Goal: Task Accomplishment & Management: Complete application form

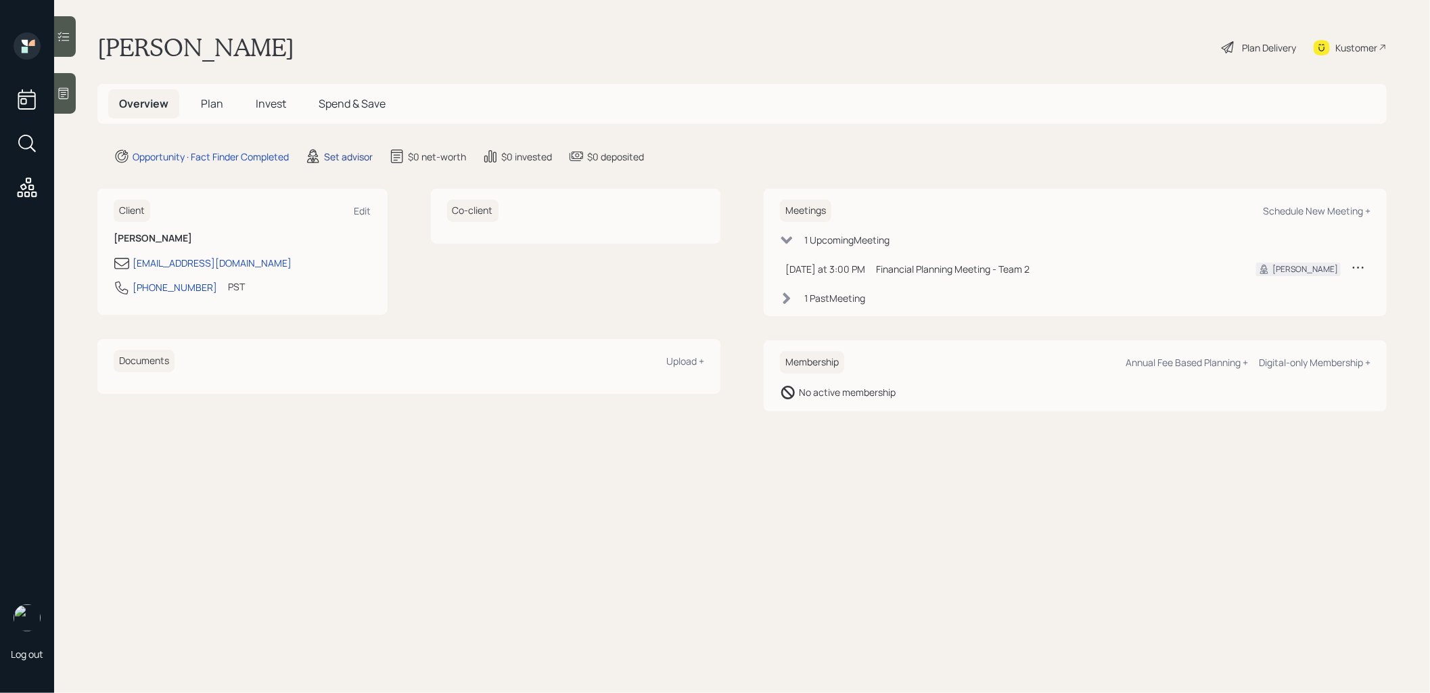
click at [347, 156] on div "Set advisor" at bounding box center [348, 157] width 49 height 14
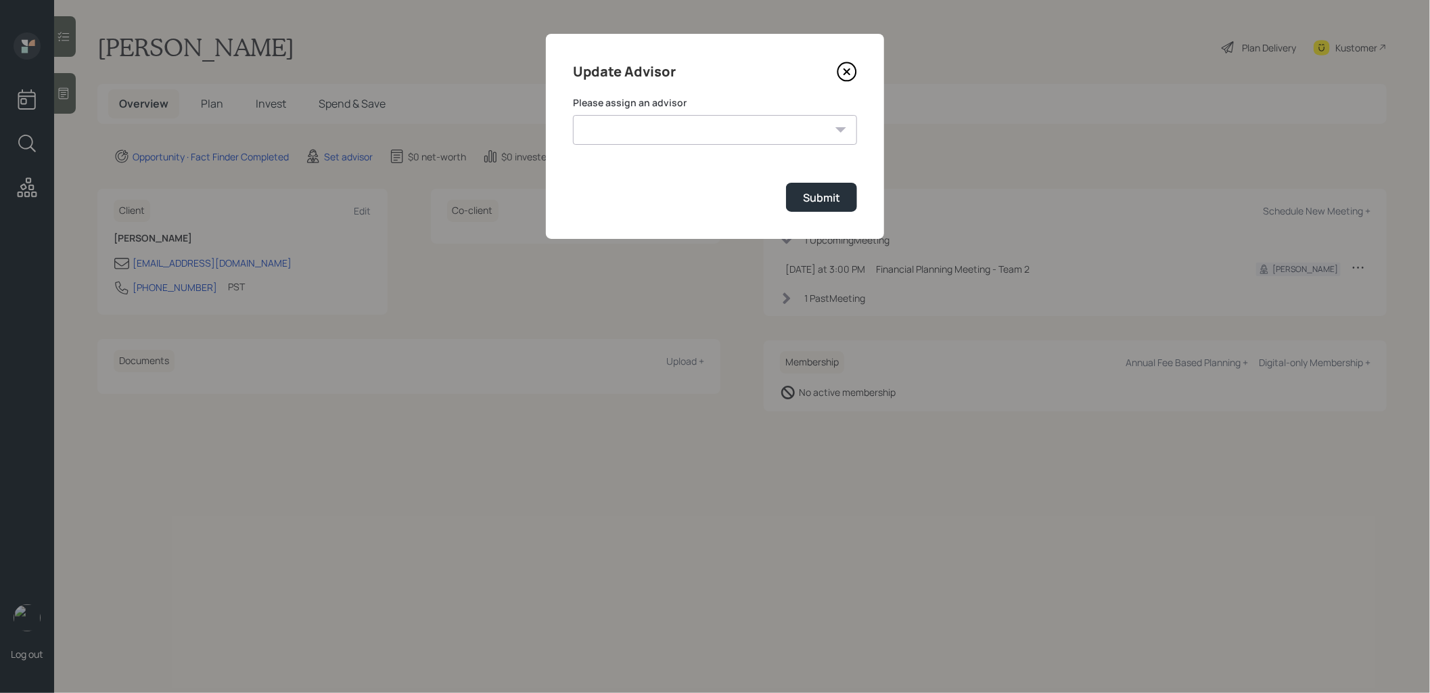
click at [652, 131] on select "[PERSON_NAME] [PERSON_NAME] End [PERSON_NAME] [PERSON_NAME] [PERSON_NAME] [PERS…" at bounding box center [715, 130] width 284 height 30
select select "8b79112e-3cfb-44f9-89e7-15267fe946c1"
click at [573, 115] on select "[PERSON_NAME] [PERSON_NAME] End [PERSON_NAME] [PERSON_NAME] [PERSON_NAME] [PERS…" at bounding box center [715, 130] width 284 height 30
click at [828, 192] on div "Submit" at bounding box center [821, 197] width 37 height 15
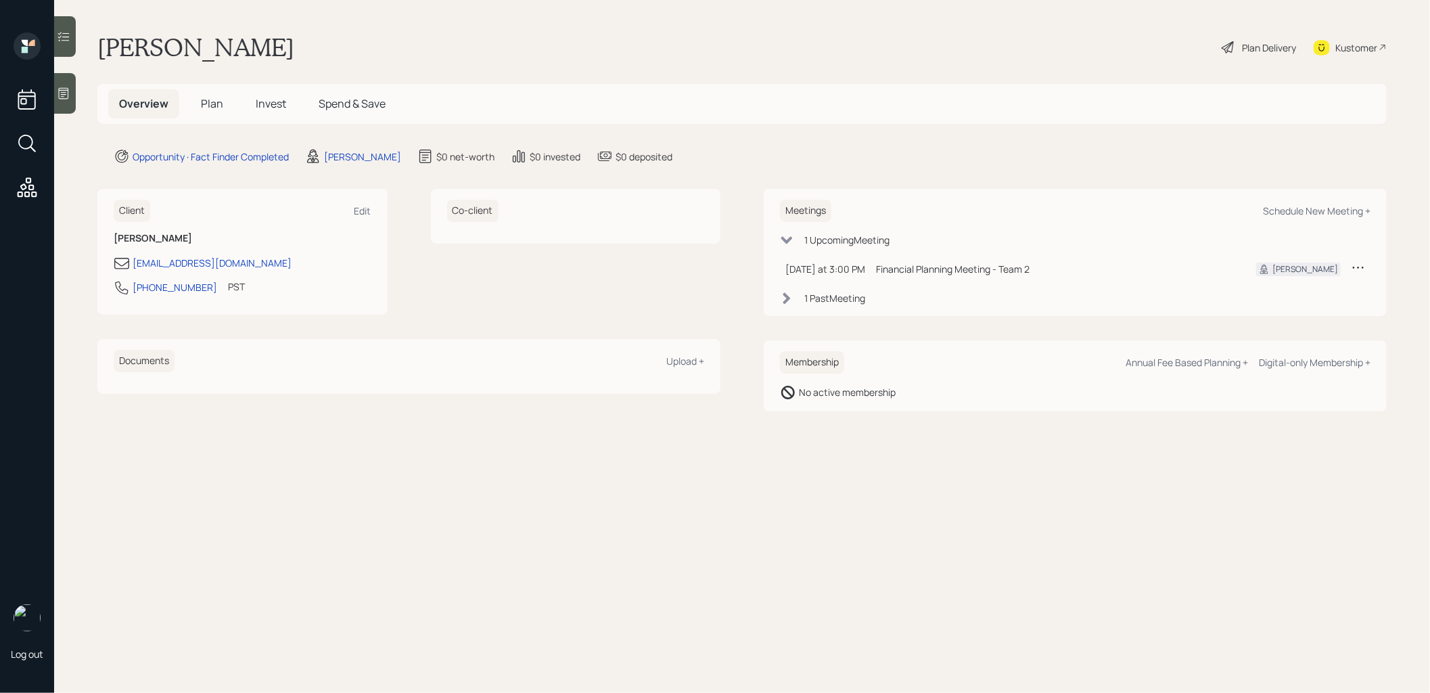
click at [64, 90] on icon at bounding box center [64, 94] width 10 height 12
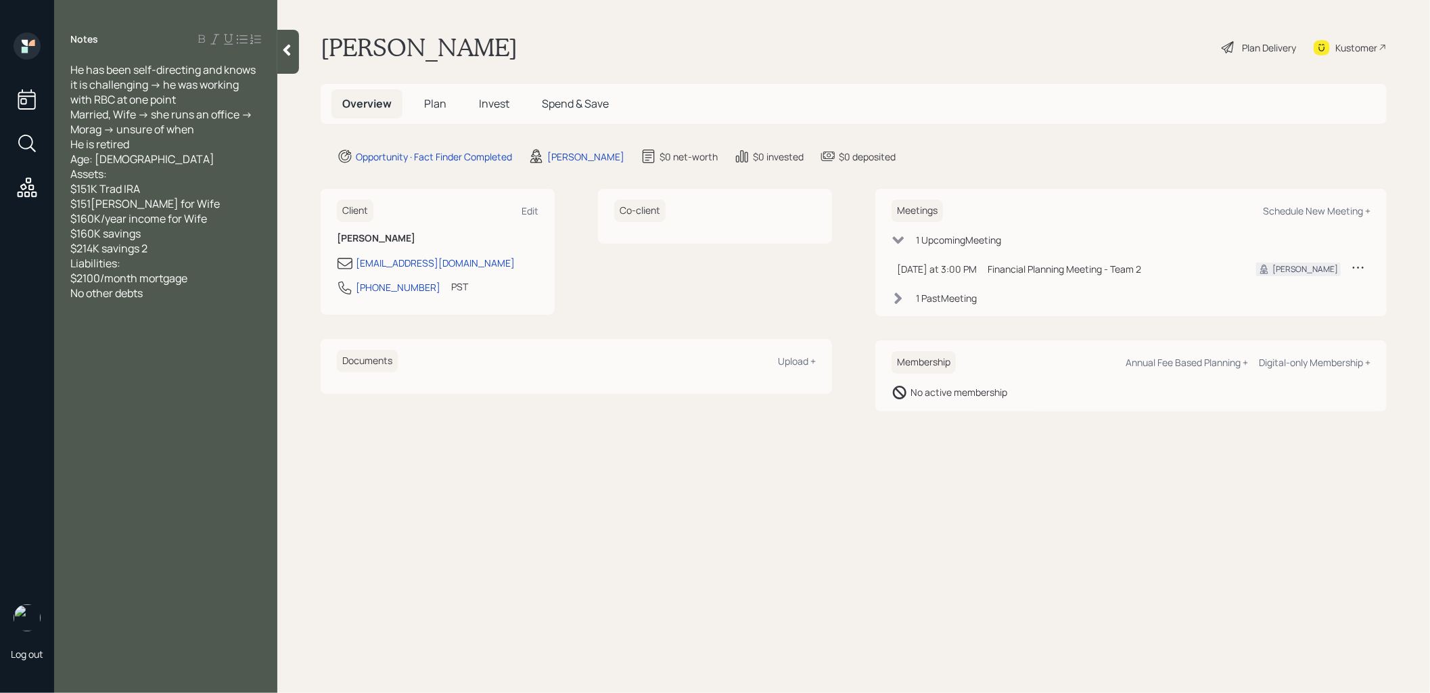
click at [438, 102] on span "Plan" at bounding box center [435, 103] width 22 height 15
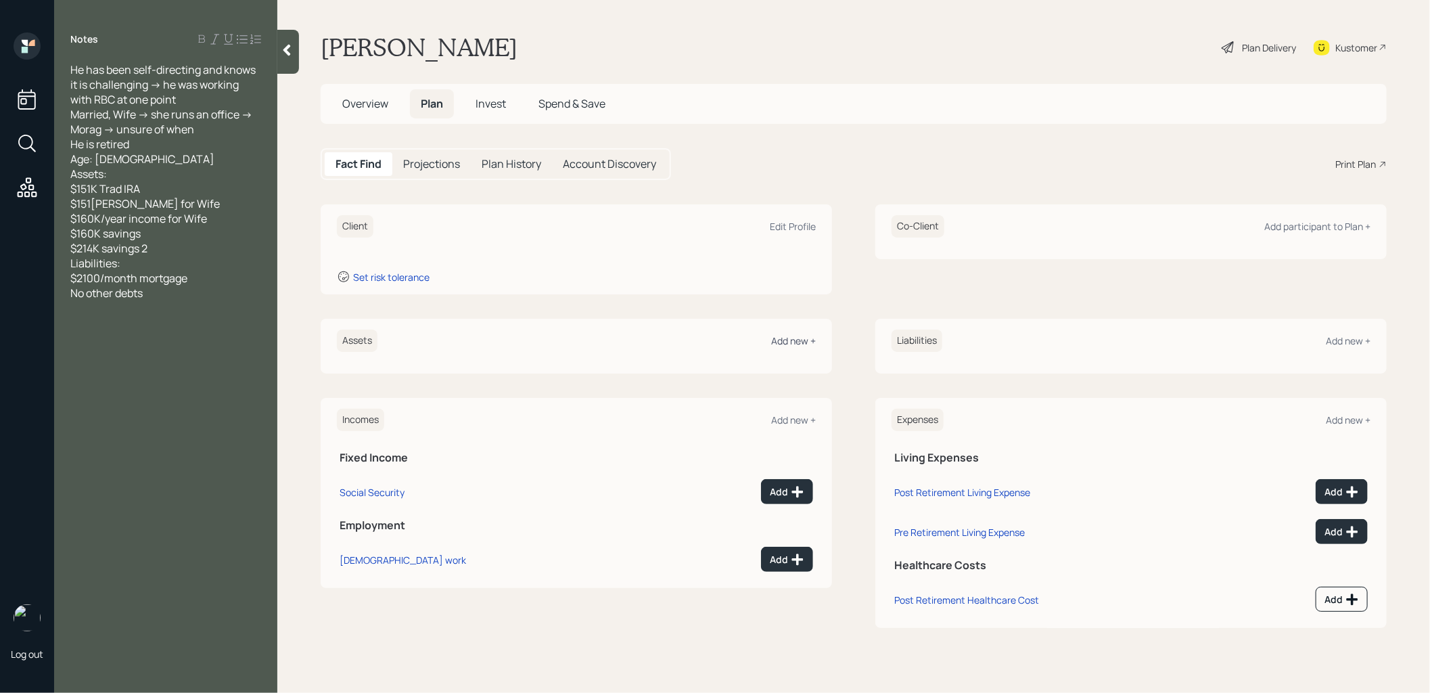
click at [788, 342] on div "Add new +" at bounding box center [793, 340] width 45 height 13
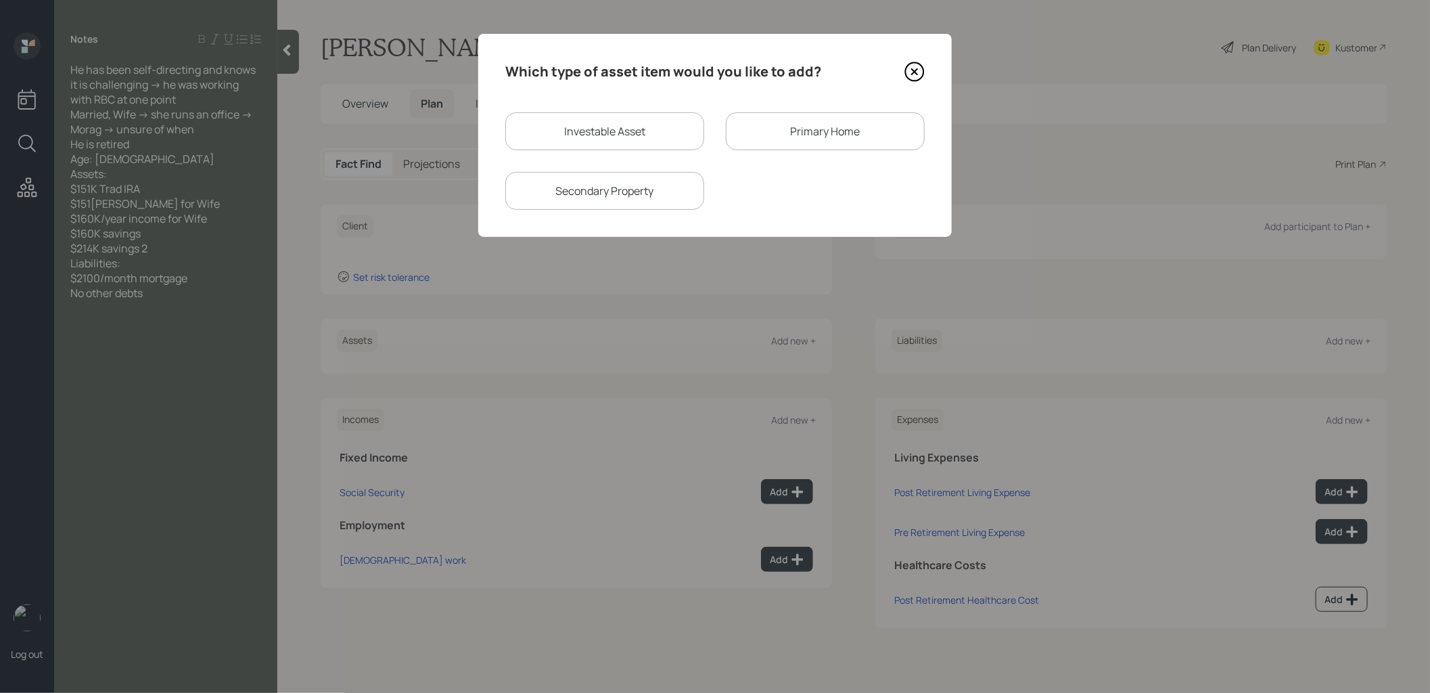
click at [642, 135] on div "Investable Asset" at bounding box center [604, 131] width 199 height 38
select select "taxable"
select select "balanced"
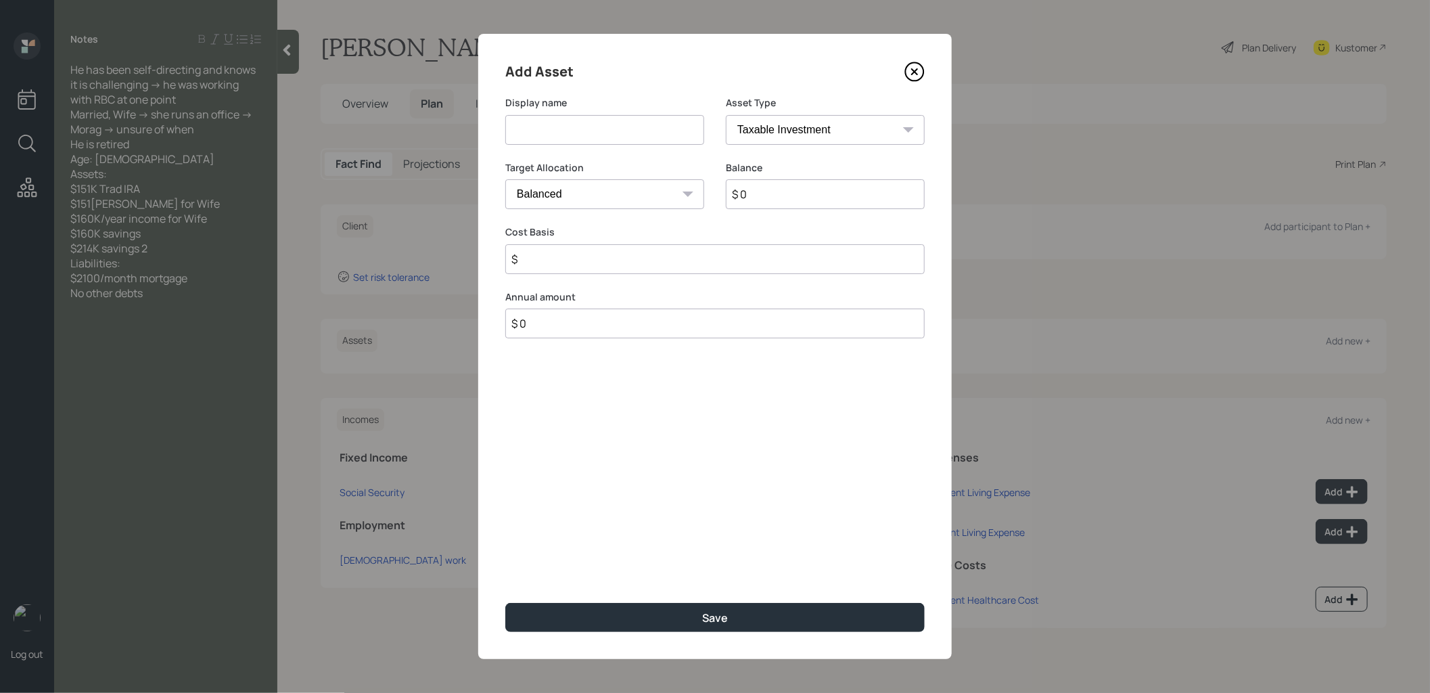
click at [634, 132] on input at bounding box center [604, 130] width 199 height 30
type input "Traditional IRA"
click at [821, 132] on select "SEP [PERSON_NAME] IRA 401(k) [PERSON_NAME] 401(k) 403(b) [PERSON_NAME] 403(b) 4…" at bounding box center [825, 130] width 199 height 30
select select "ira"
click at [726, 115] on select "SEP [PERSON_NAME] IRA 401(k) [PERSON_NAME] 401(k) 403(b) [PERSON_NAME] 403(b) 4…" at bounding box center [825, 130] width 199 height 30
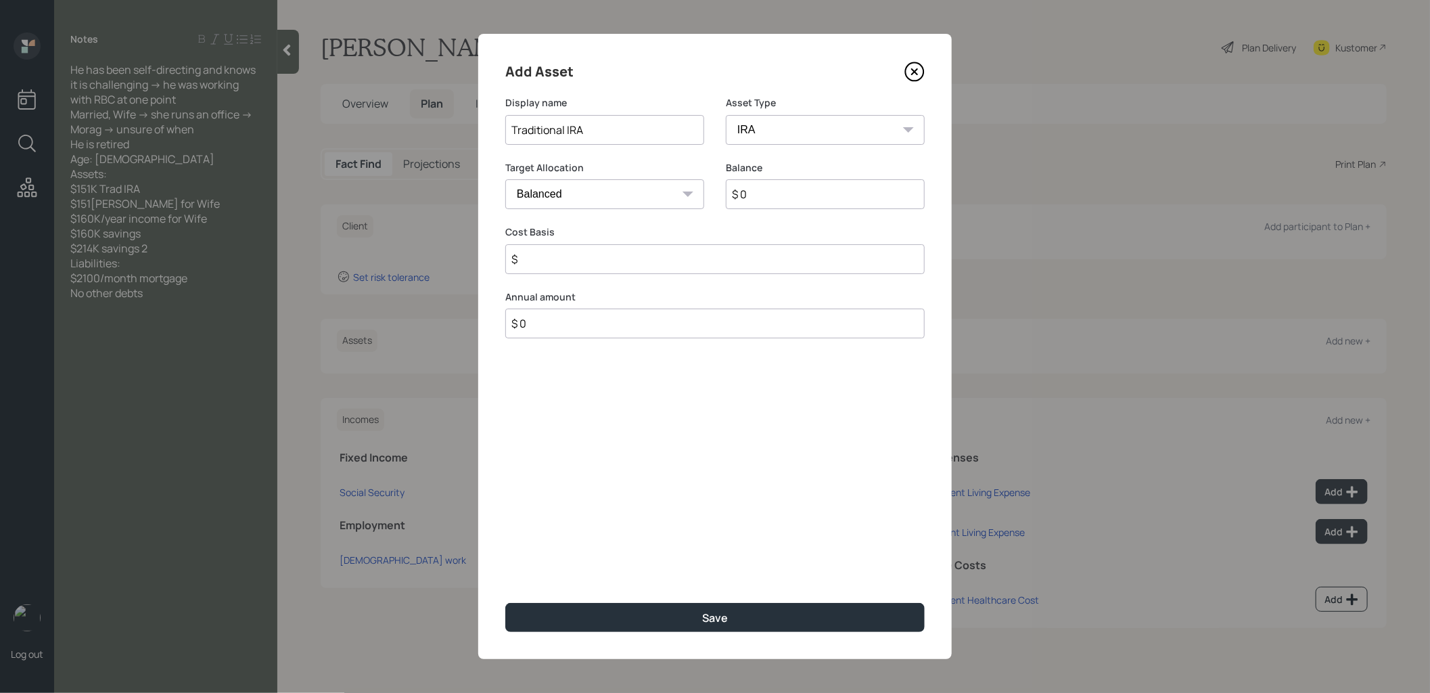
type input "$"
click at [800, 195] on input "$ 0" at bounding box center [825, 194] width 199 height 30
type input "$ 151,000"
drag, startPoint x: 820, startPoint y: 24, endPoint x: 704, endPoint y: 257, distance: 259.9
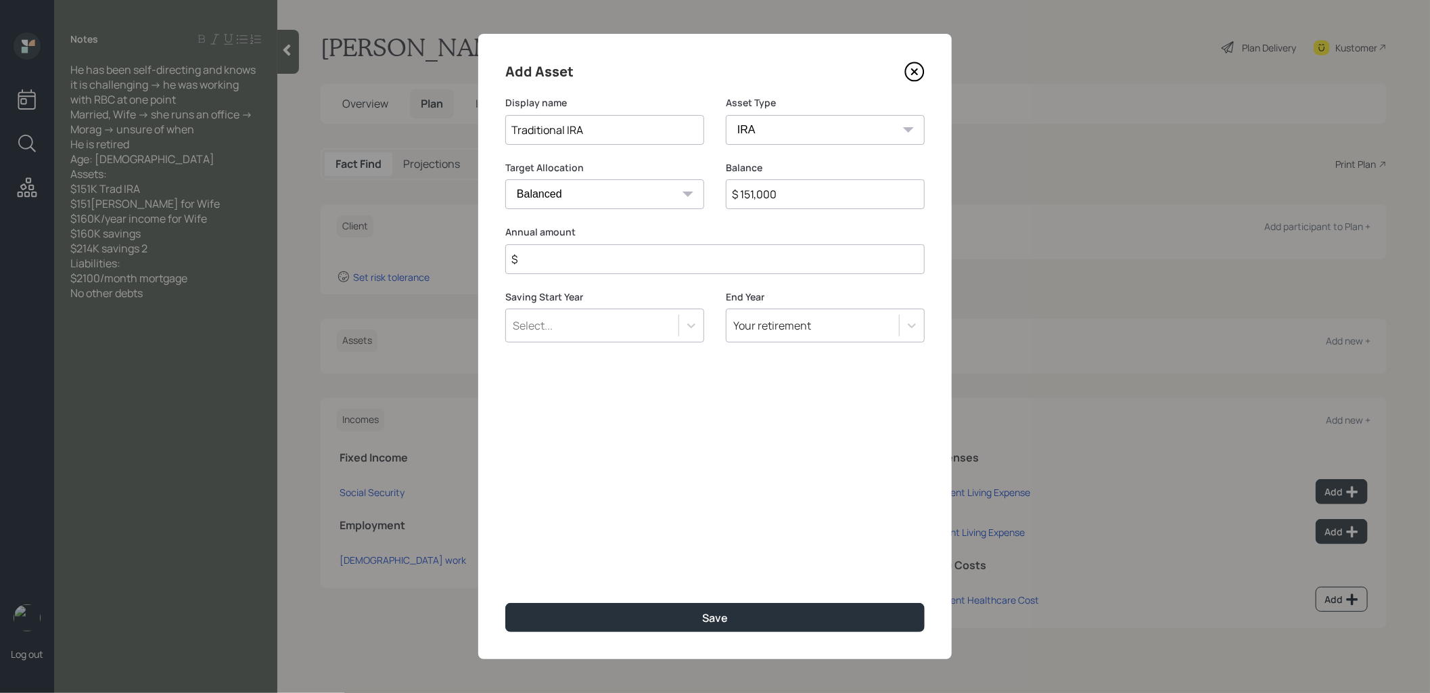
click at [704, 257] on input "$" at bounding box center [715, 259] width 420 height 30
type input "$ 0"
click at [654, 616] on button "Save" at bounding box center [715, 617] width 420 height 29
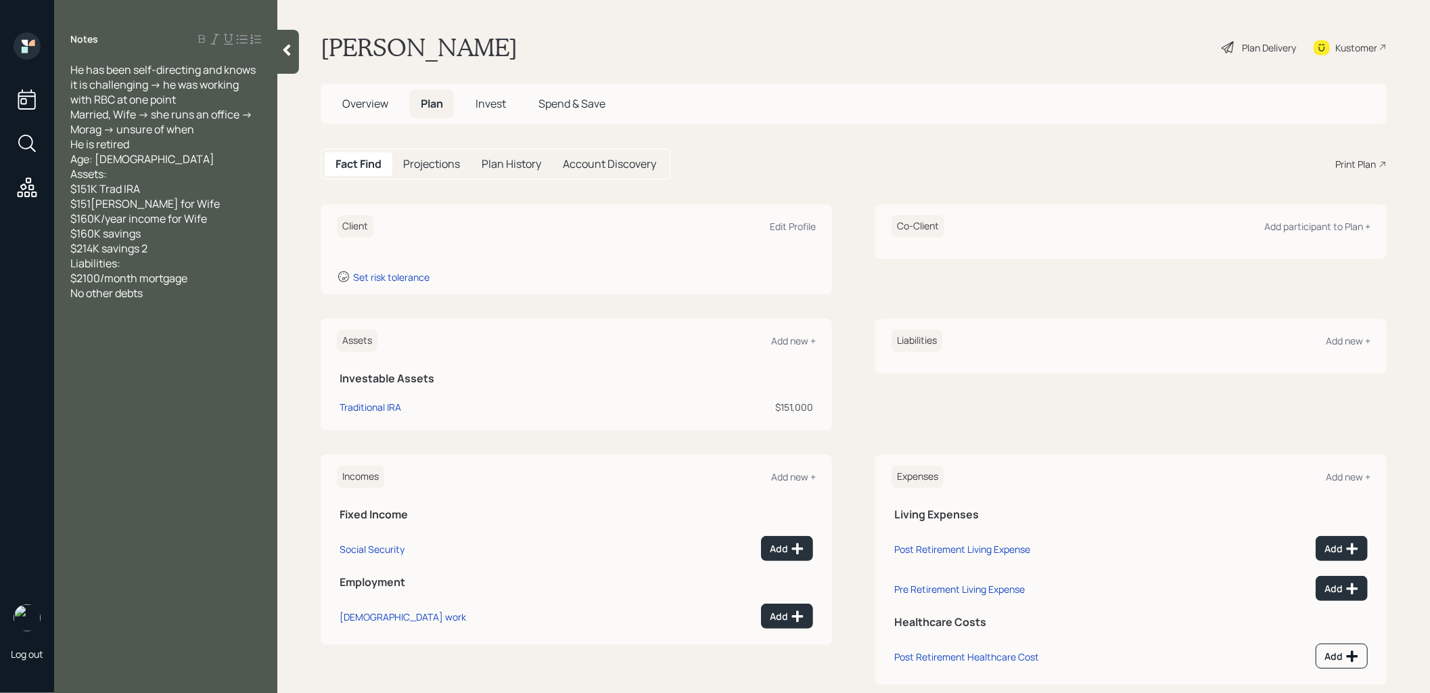
click at [1326, 226] on div "Add participant to Plan +" at bounding box center [1318, 226] width 106 height 13
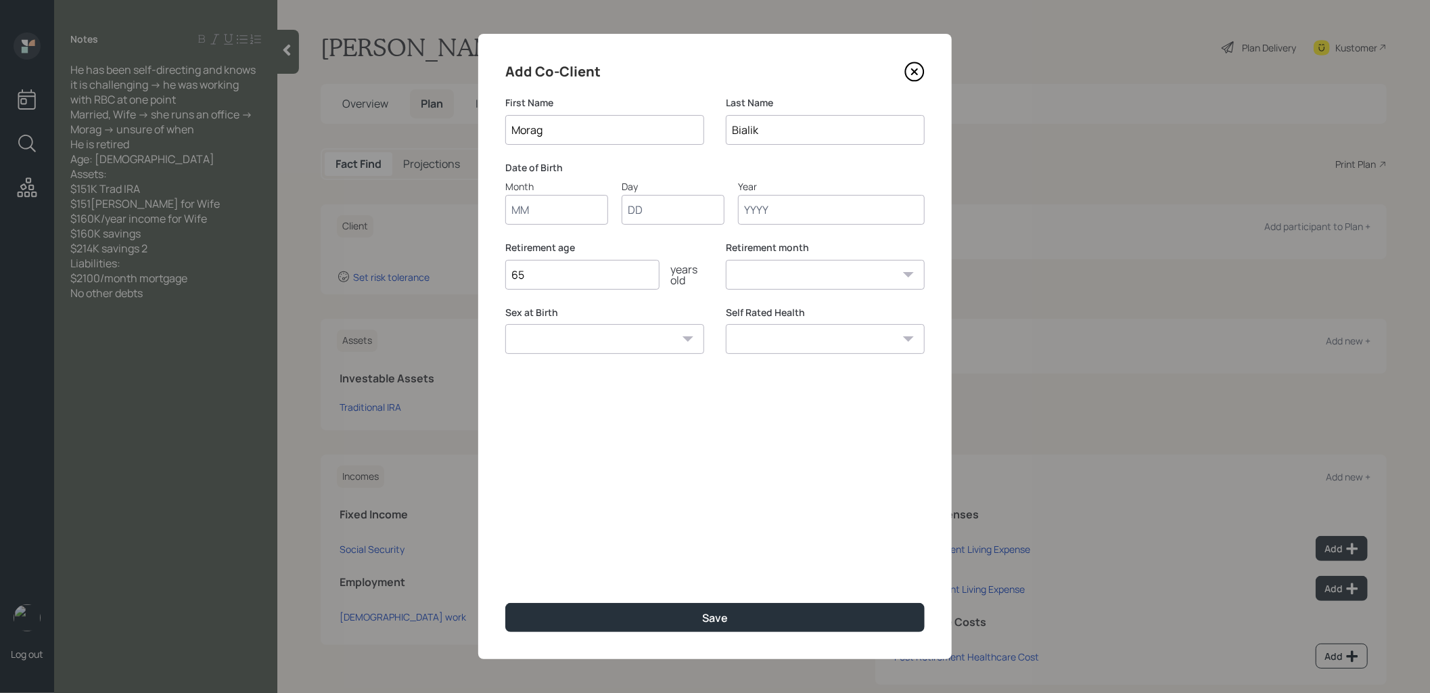
type input "Morag"
drag, startPoint x: 704, startPoint y: 257, endPoint x: 625, endPoint y: 66, distance: 206.9
click at [625, 66] on div "Add Co-Client" at bounding box center [715, 72] width 420 height 22
click at [547, 213] on input "Month" at bounding box center [556, 210] width 103 height 30
type input "01"
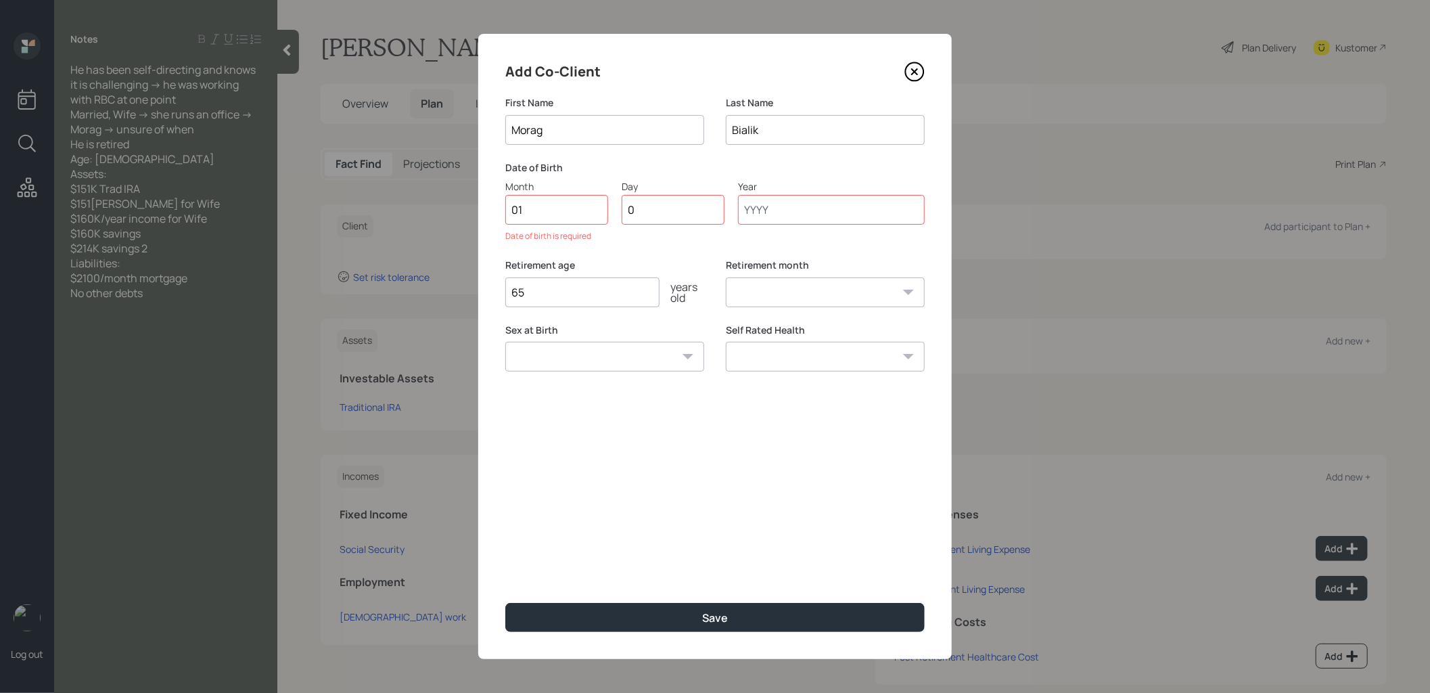
type input "01"
type input "1964"
select select "1"
type input "1964"
click at [618, 617] on button "Save" at bounding box center [715, 617] width 420 height 29
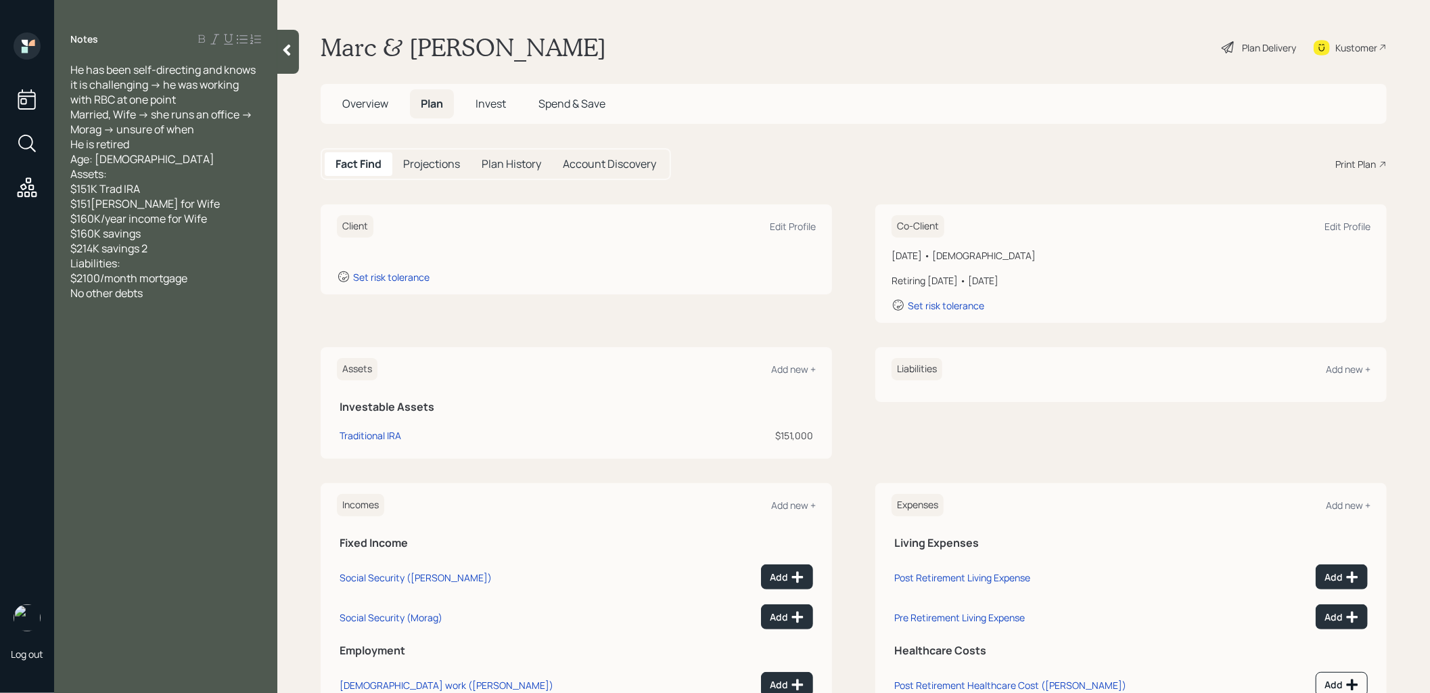
click at [792, 227] on div "Edit Profile" at bounding box center [793, 226] width 46 height 13
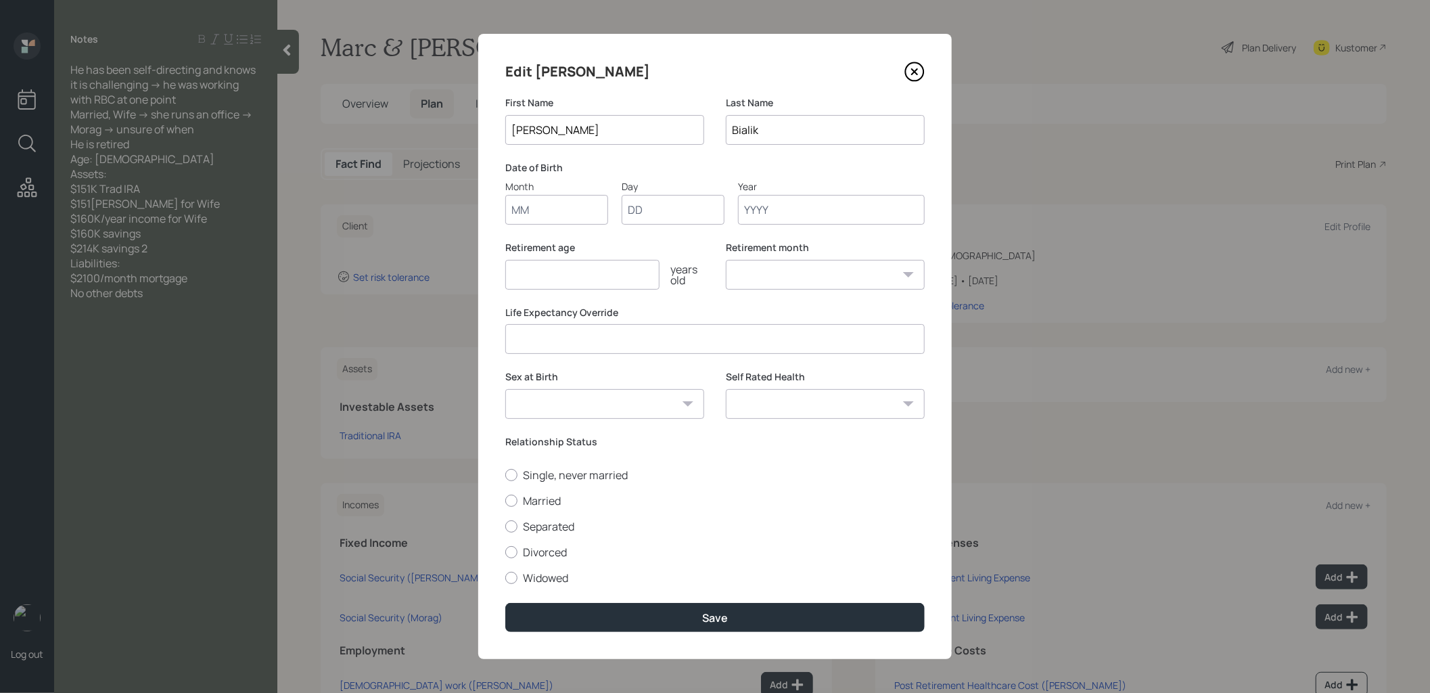
click at [557, 214] on input "Month" at bounding box center [556, 210] width 103 height 30
type input "01"
type input "1961"
select select "1"
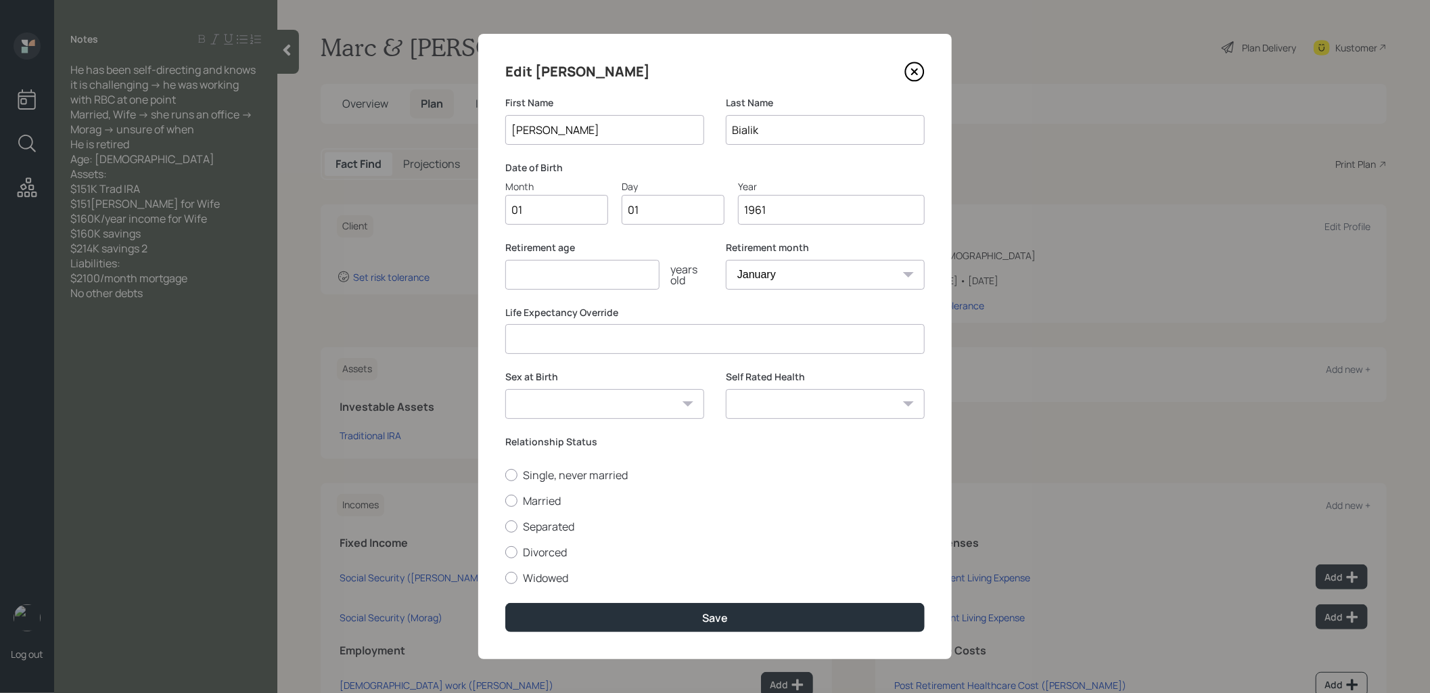
type input "1961"
click at [518, 283] on input "number" at bounding box center [582, 275] width 154 height 30
type input "60"
click at [513, 497] on div at bounding box center [511, 501] width 12 height 12
click at [505, 500] on input "Married" at bounding box center [505, 500] width 1 height 1
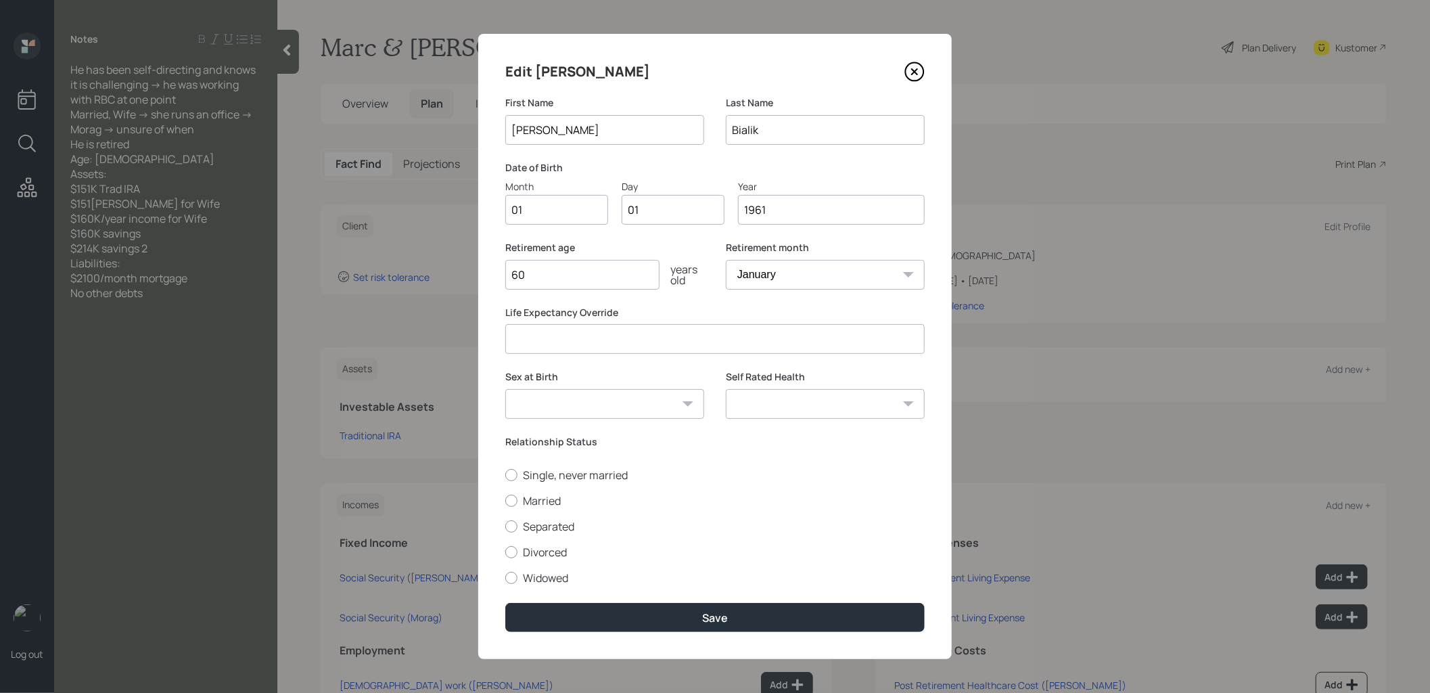
radio input "true"
click at [606, 613] on button "Save" at bounding box center [715, 617] width 420 height 29
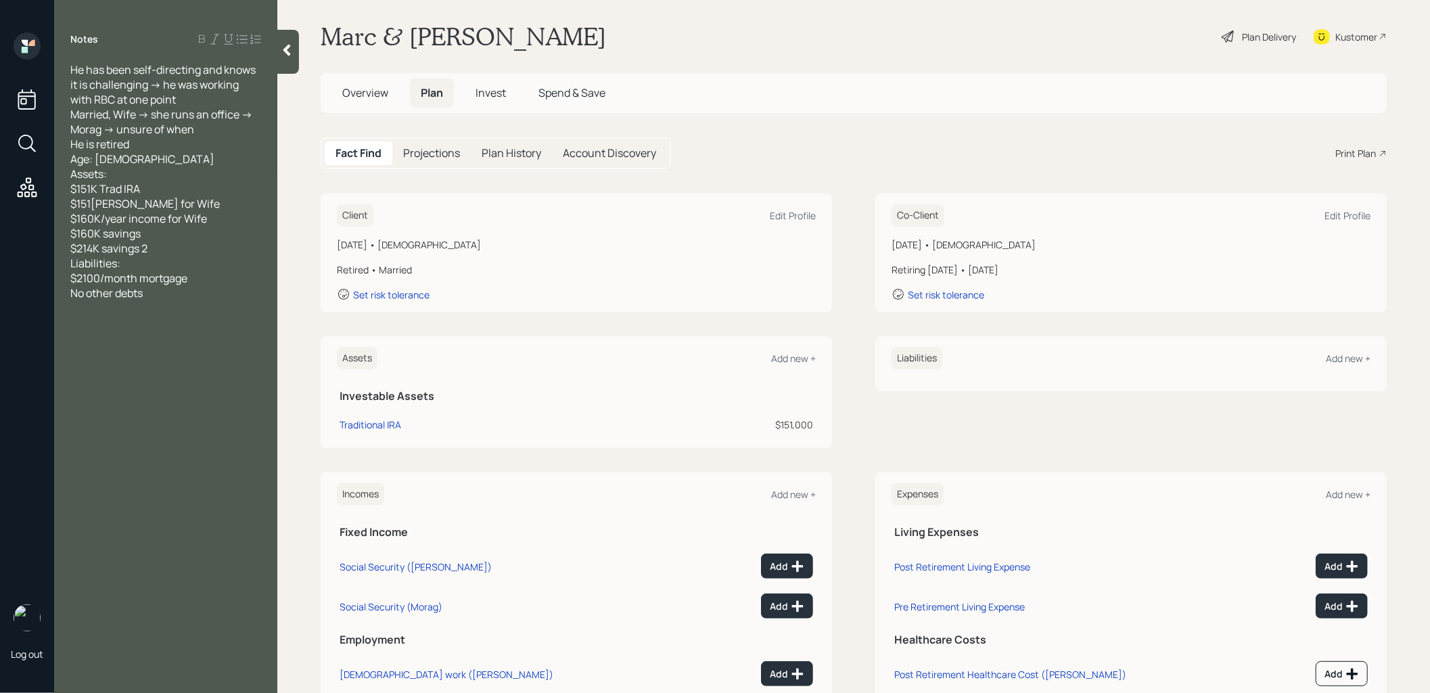
scroll to position [12, 0]
click at [800, 357] on div "Add new +" at bounding box center [793, 357] width 45 height 13
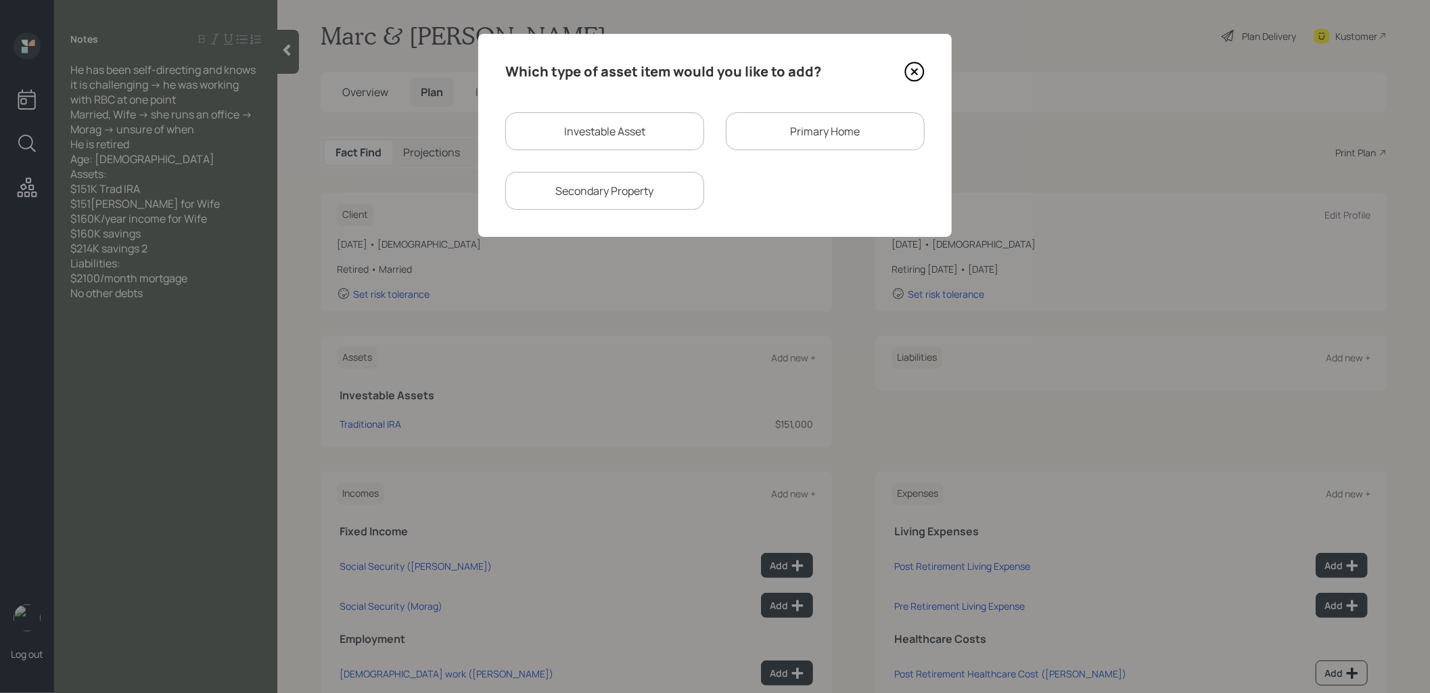
click at [637, 131] on div "Investable Asset" at bounding box center [604, 131] width 199 height 38
select select "taxable"
select select "balanced"
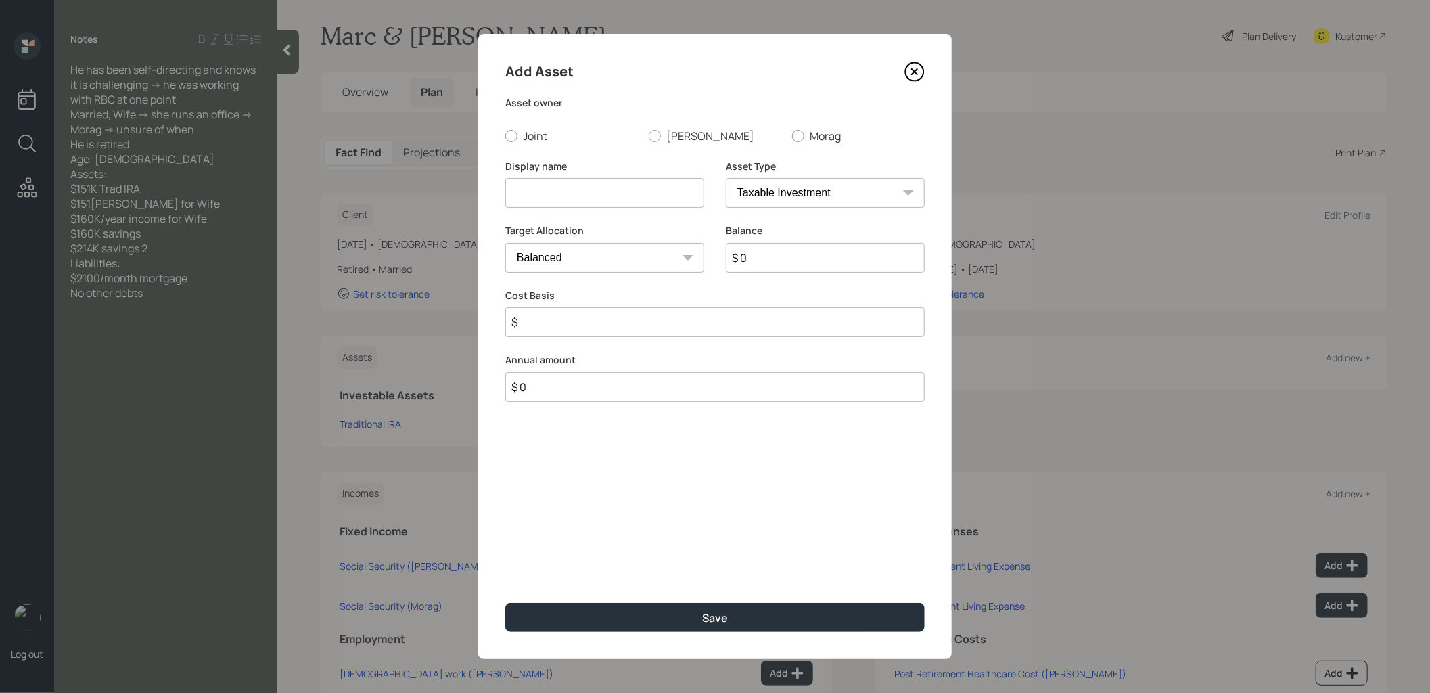
click at [798, 135] on div at bounding box center [798, 136] width 12 height 12
click at [792, 135] on input "Morag" at bounding box center [792, 135] width 1 height 1
radio input "true"
drag, startPoint x: 625, startPoint y: 66, endPoint x: 678, endPoint y: 184, distance: 129.3
click at [678, 184] on input at bounding box center [604, 193] width 199 height 30
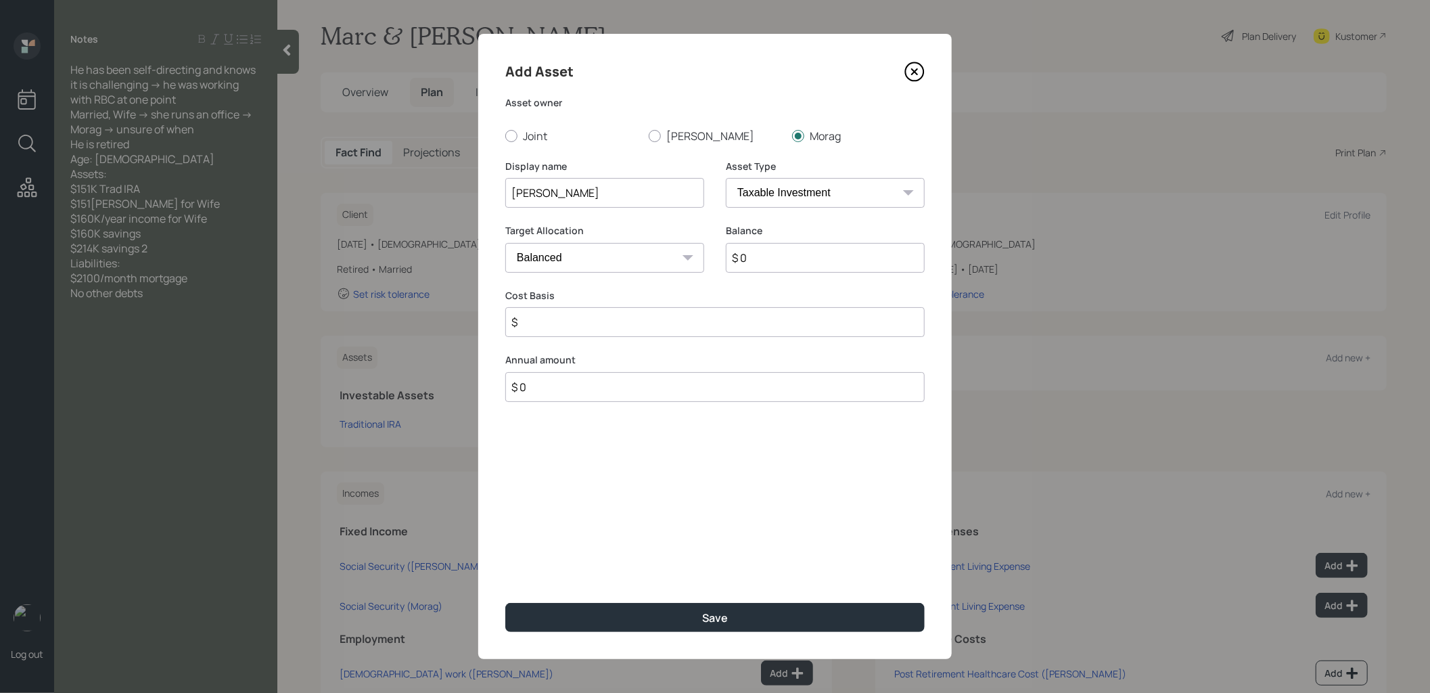
type input "[PERSON_NAME]"
click at [889, 191] on select "SEP [PERSON_NAME] IRA 401(k) [PERSON_NAME] 401(k) 403(b) [PERSON_NAME] 403(b) 4…" at bounding box center [825, 193] width 199 height 30
select select "roth_ira"
click at [726, 178] on select "SEP [PERSON_NAME] IRA 401(k) [PERSON_NAME] 401(k) 403(b) [PERSON_NAME] 403(b) 4…" at bounding box center [825, 193] width 199 height 30
type input "$"
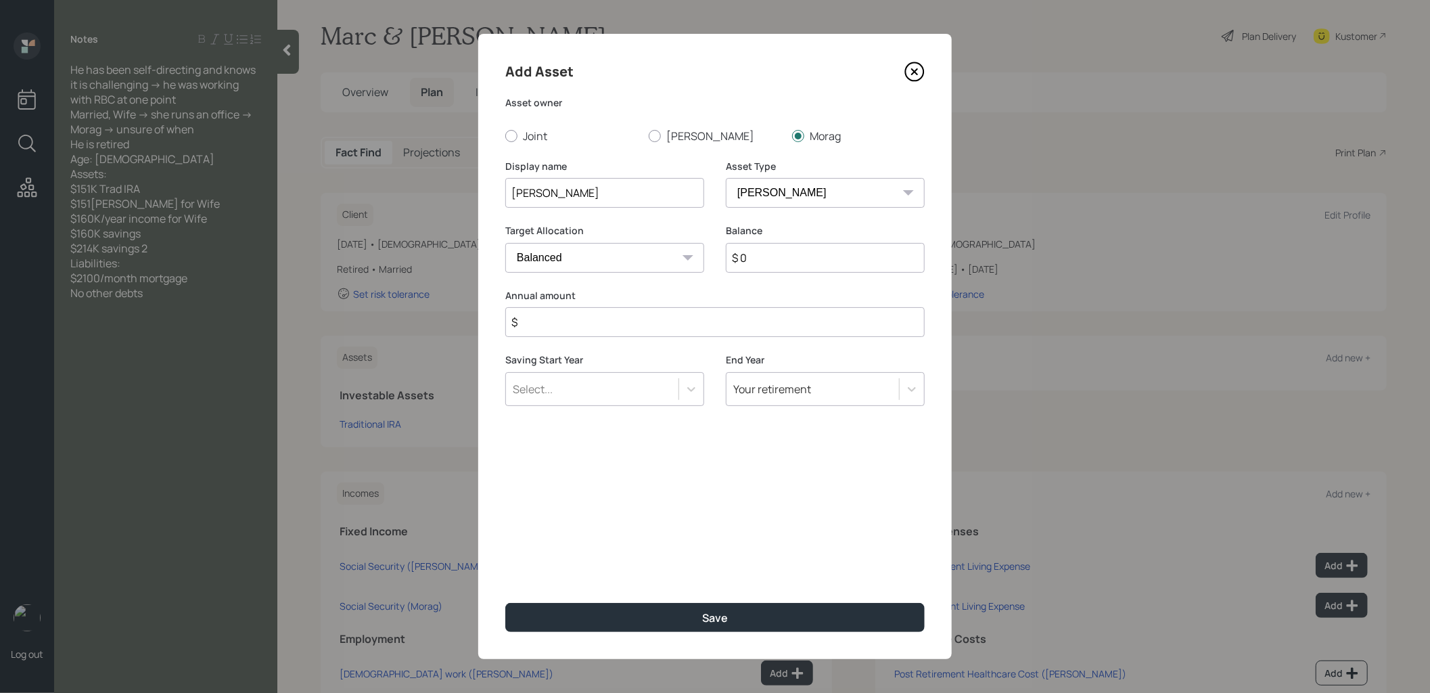
click at [780, 248] on input "$ 0" at bounding box center [825, 258] width 199 height 30
click at [769, 269] on input "$ 0" at bounding box center [825, 258] width 199 height 30
type input "$ 151,000"
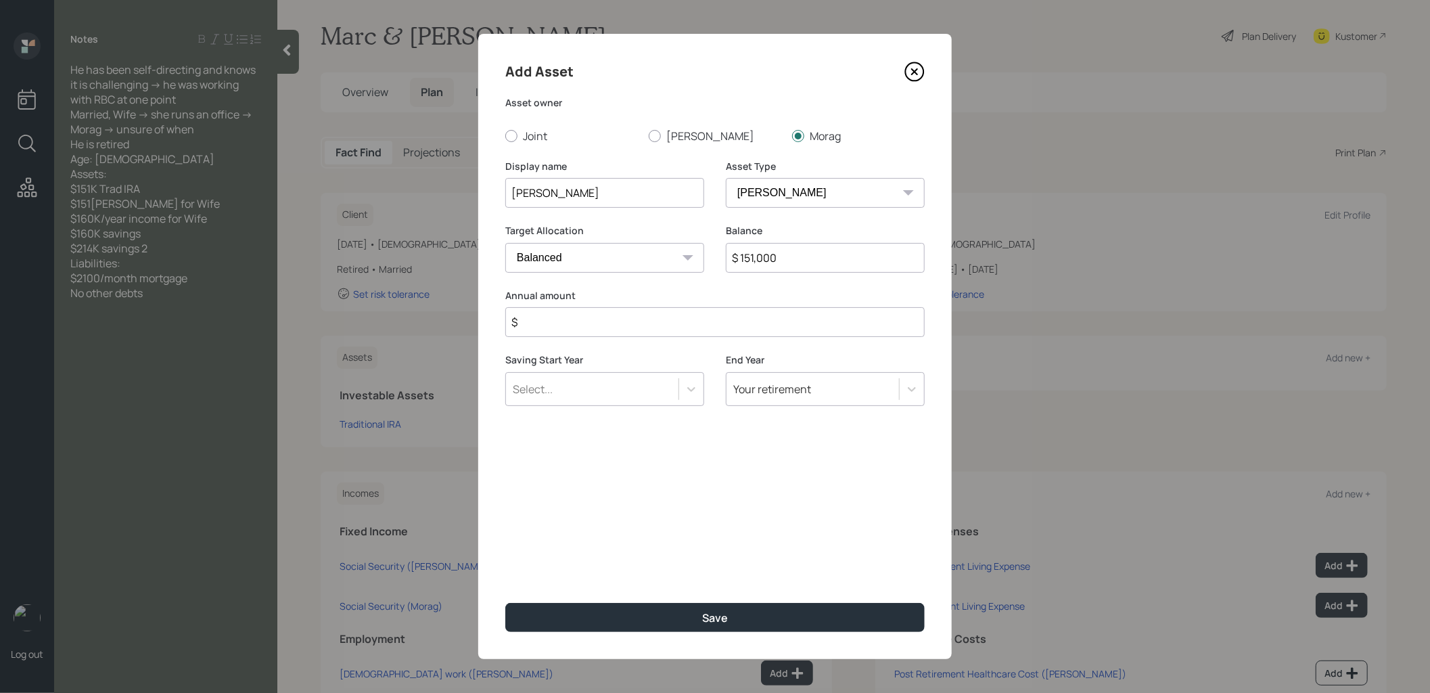
click at [656, 325] on input "$" at bounding box center [715, 322] width 420 height 30
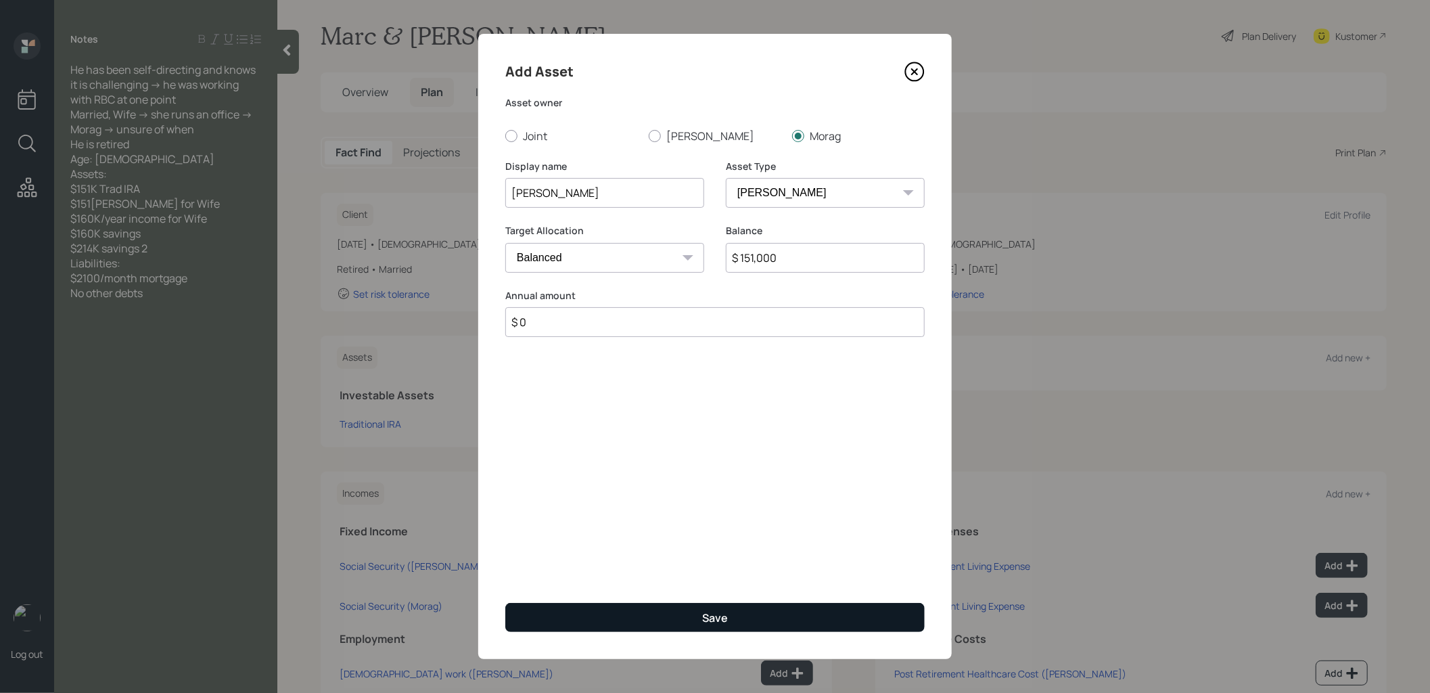
type input "$ 0"
click at [674, 621] on button "Save" at bounding box center [715, 617] width 420 height 29
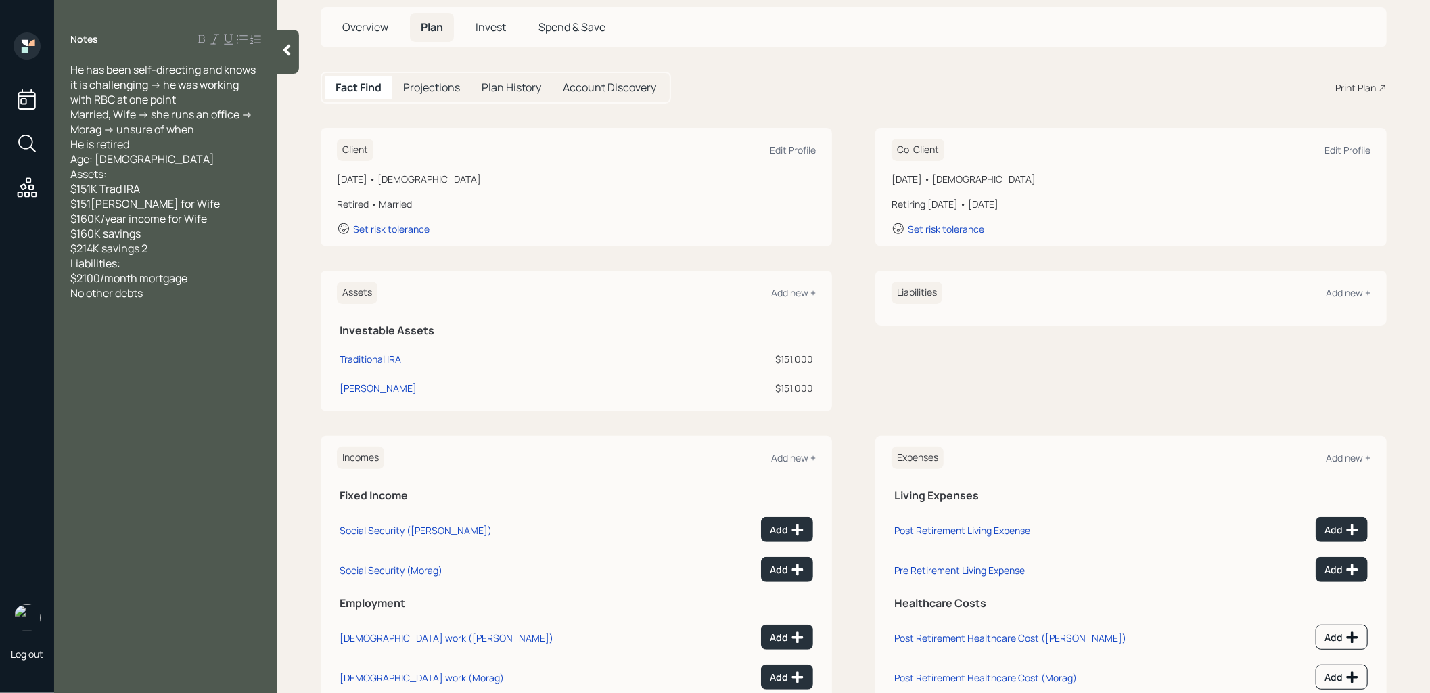
scroll to position [118, 0]
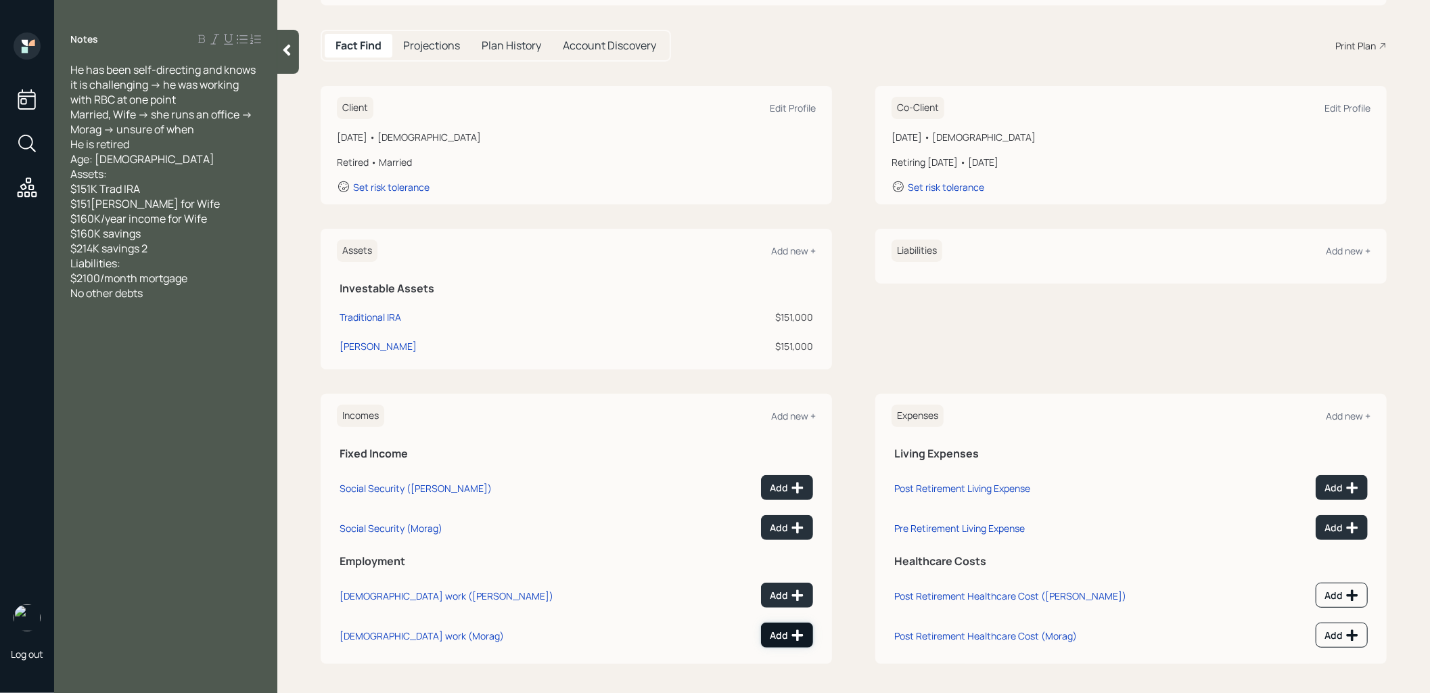
click at [782, 631] on div "Add" at bounding box center [787, 636] width 35 height 14
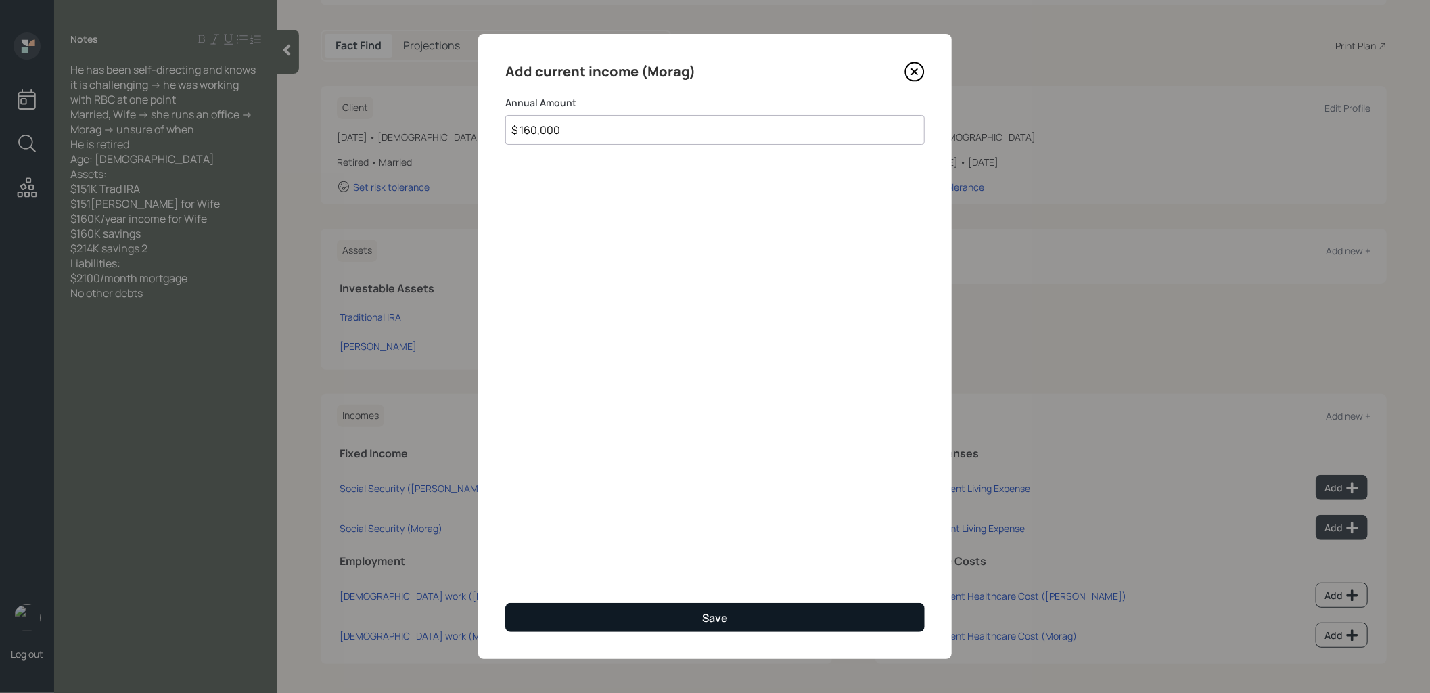
type input "$ 160,000"
click at [755, 620] on button "Save" at bounding box center [715, 617] width 420 height 29
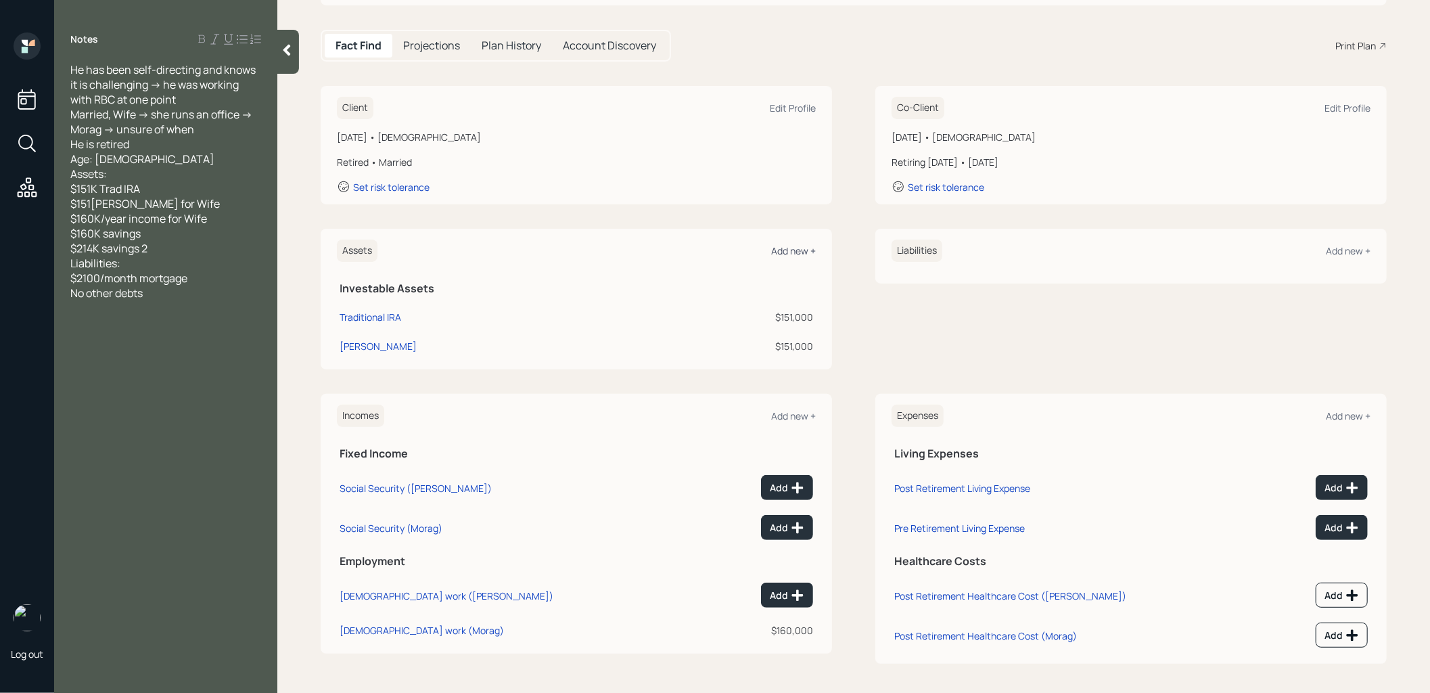
click at [793, 247] on div "Add new +" at bounding box center [793, 250] width 45 height 13
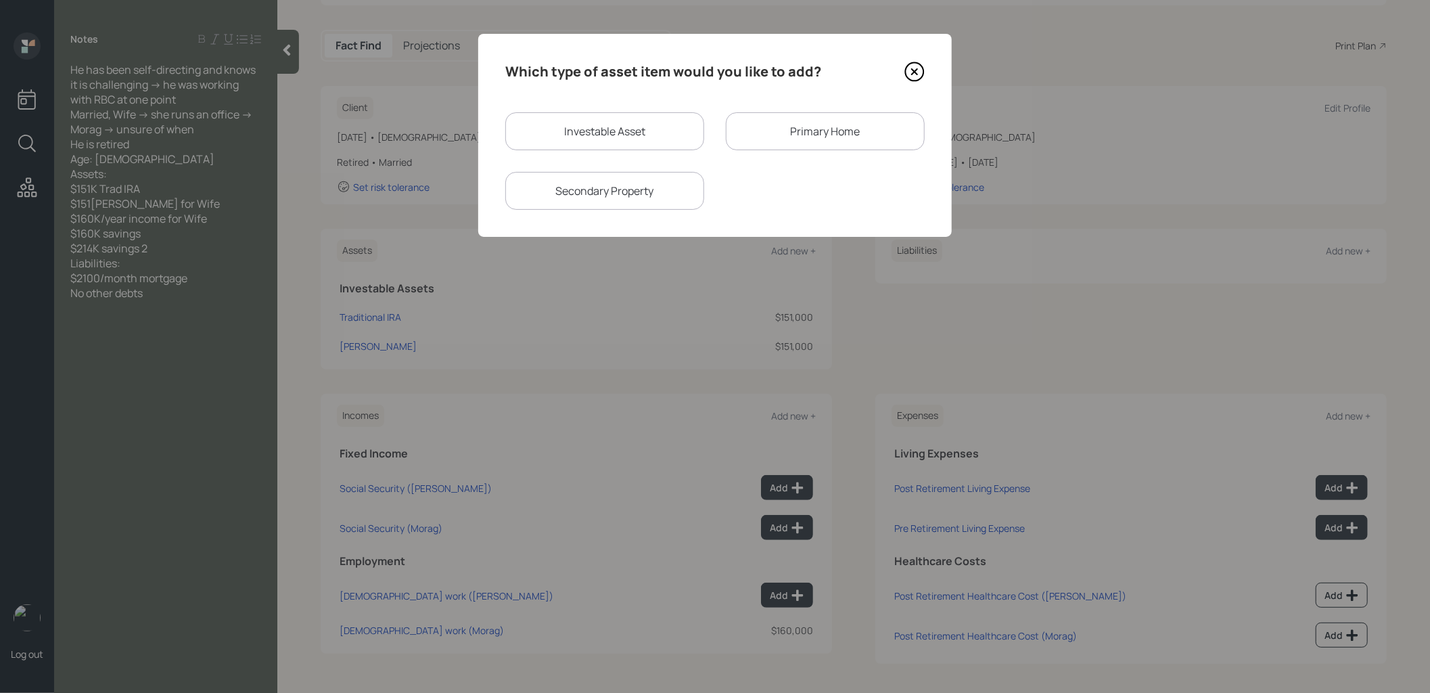
click at [627, 136] on div "Investable Asset" at bounding box center [604, 131] width 199 height 38
select select "taxable"
select select "balanced"
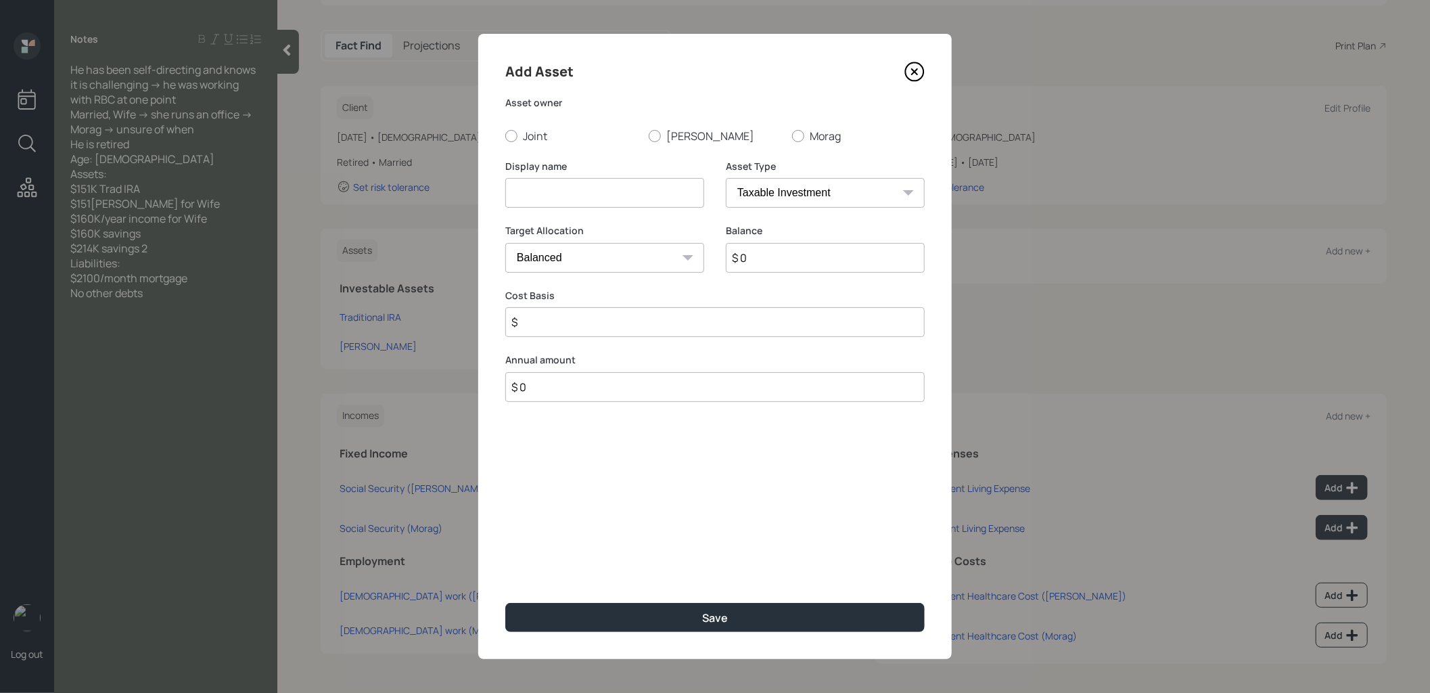
click at [610, 194] on input at bounding box center [604, 193] width 199 height 30
type input "Cash"
click at [512, 134] on div at bounding box center [511, 136] width 12 height 12
click at [505, 135] on input "Joint" at bounding box center [505, 135] width 1 height 1
radio input "true"
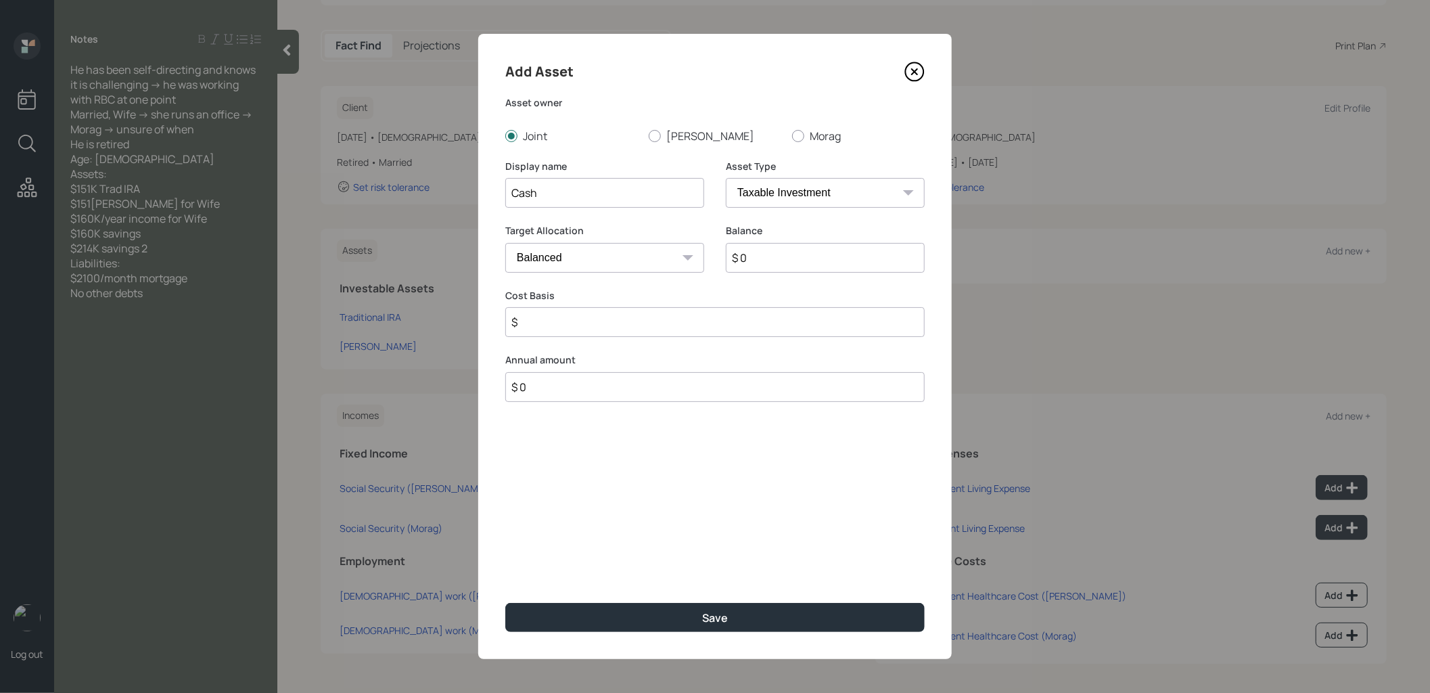
click at [618, 262] on select "Cash Conservative Balanced Aggressive" at bounding box center [604, 258] width 199 height 30
select select "uninvested"
click at [505, 243] on select "Cash Conservative Balanced Aggressive" at bounding box center [604, 258] width 199 height 30
click at [790, 260] on input "$ 0" at bounding box center [825, 258] width 199 height 30
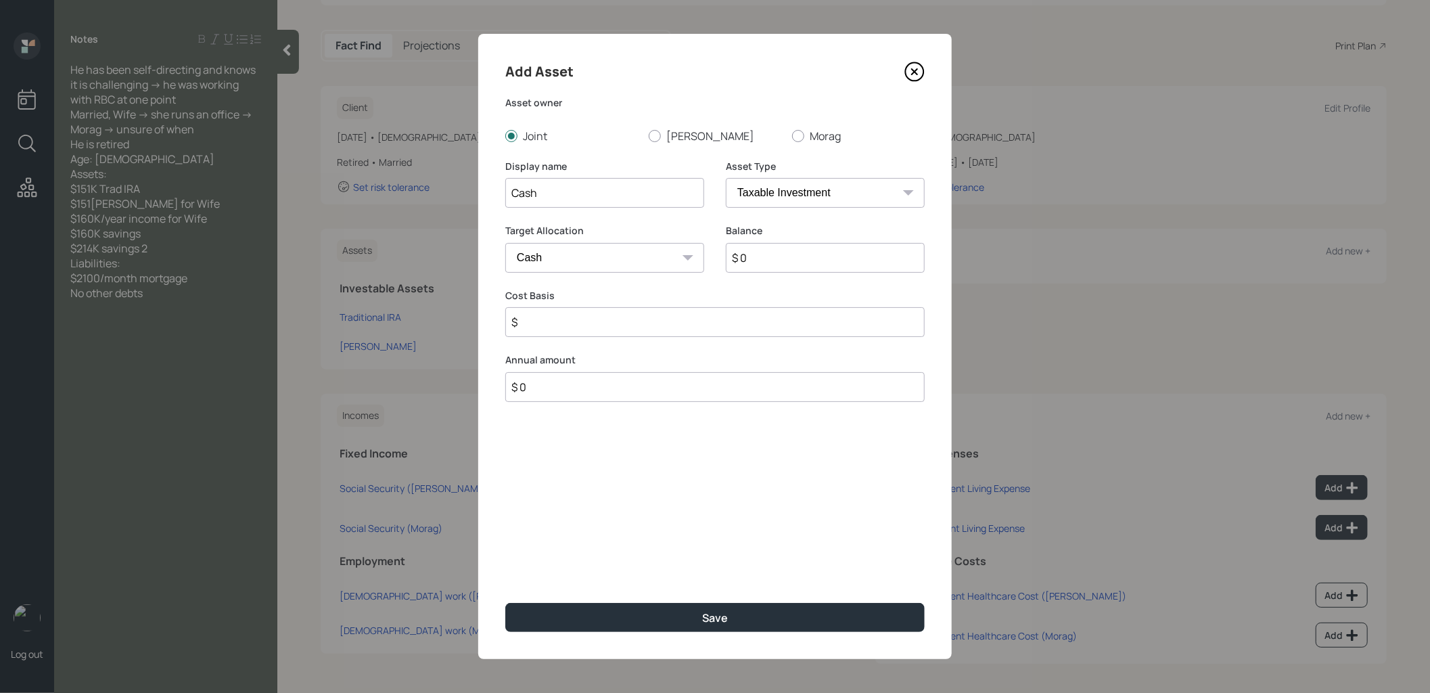
type input "$ 3"
type input "$ 37"
type input "$ 374"
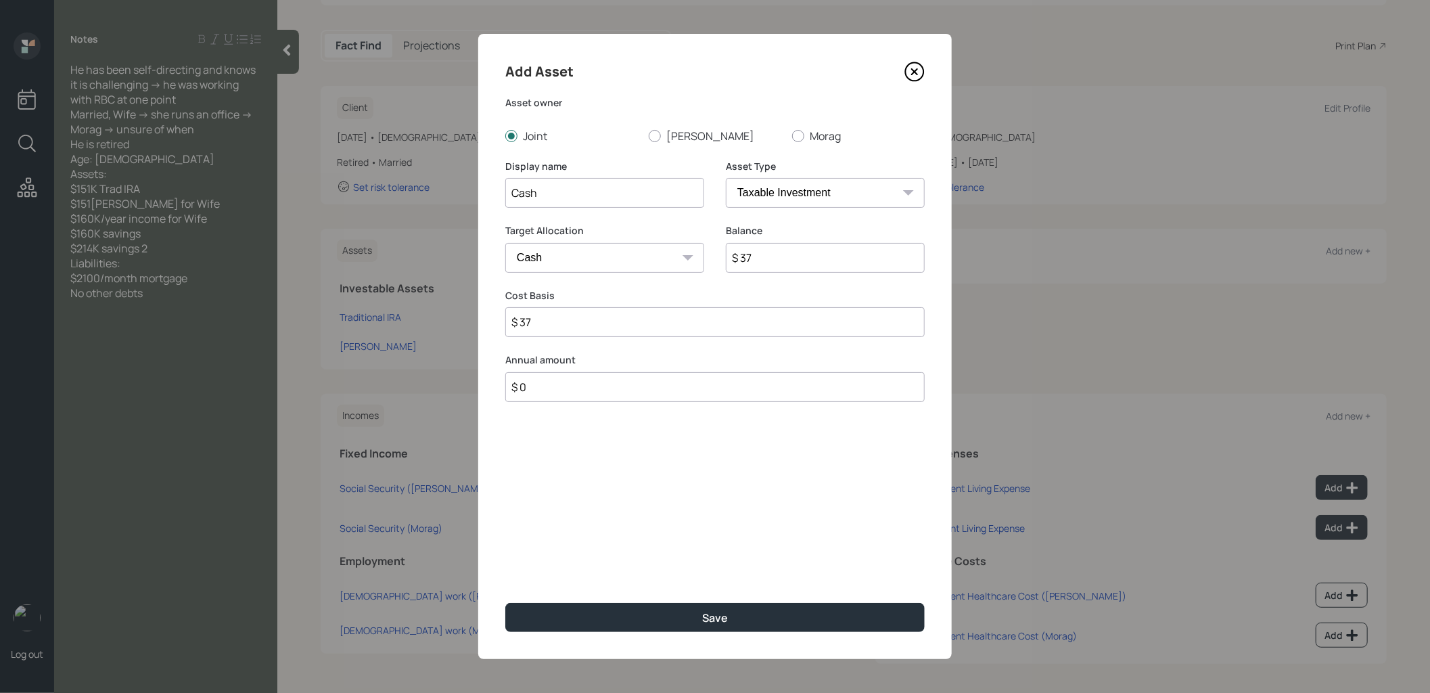
type input "$ 374"
type input "$ 3,740"
type input "$ 37,400"
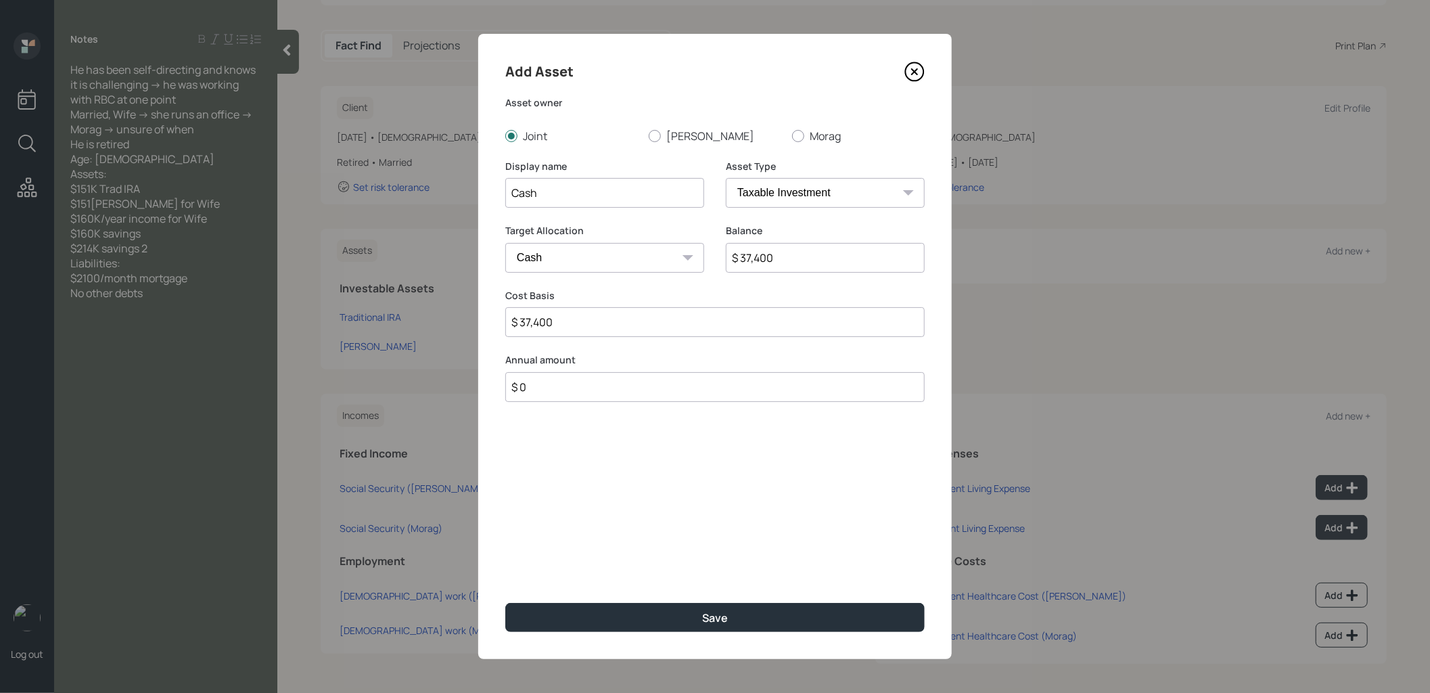
type input "$ 374,000"
click at [669, 614] on button "Save" at bounding box center [715, 617] width 420 height 29
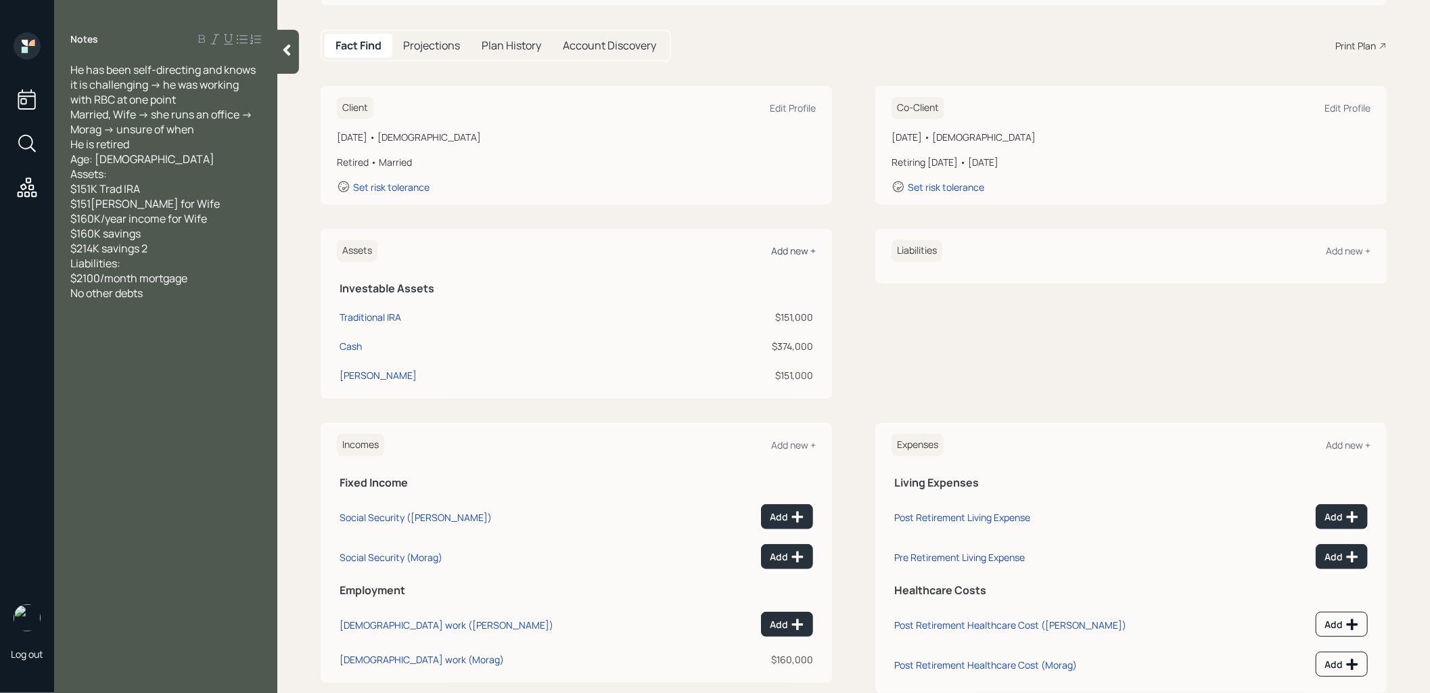
click at [798, 252] on div "Add new +" at bounding box center [793, 250] width 45 height 13
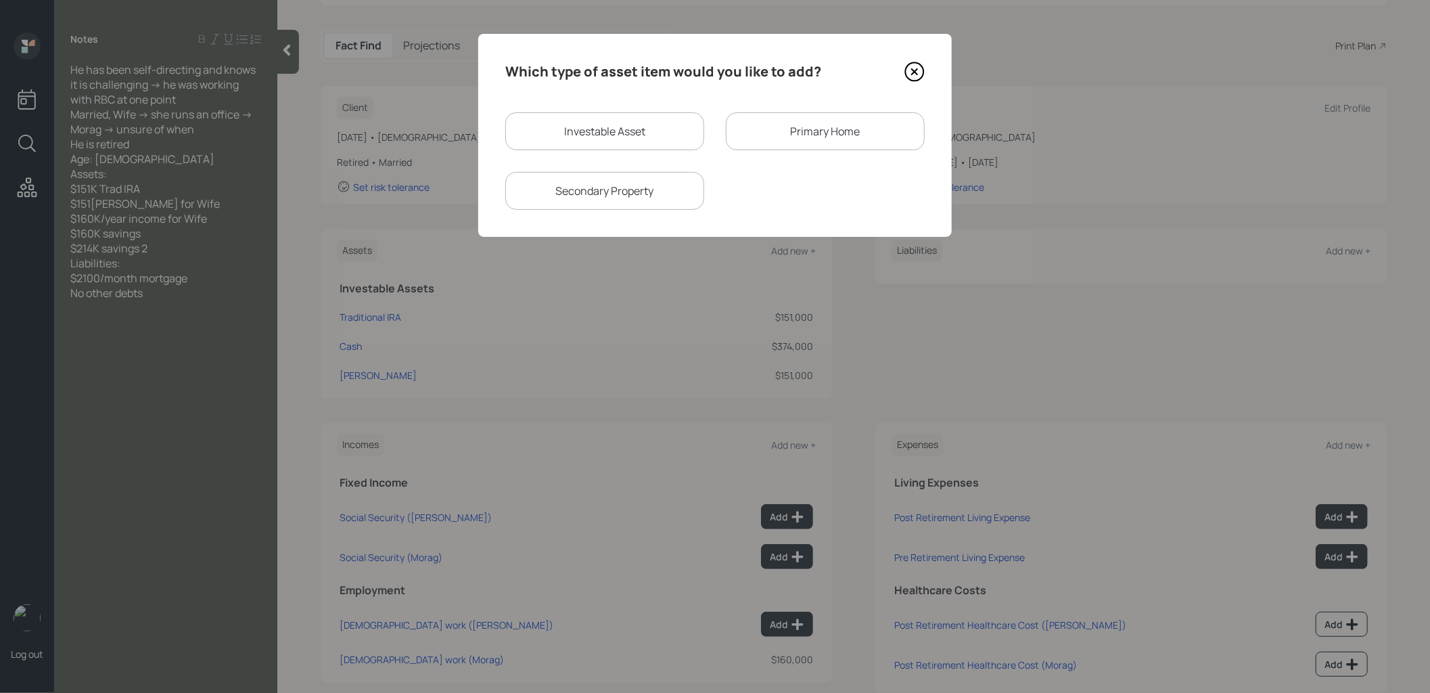
click at [796, 125] on div "Primary Home" at bounding box center [825, 131] width 199 height 38
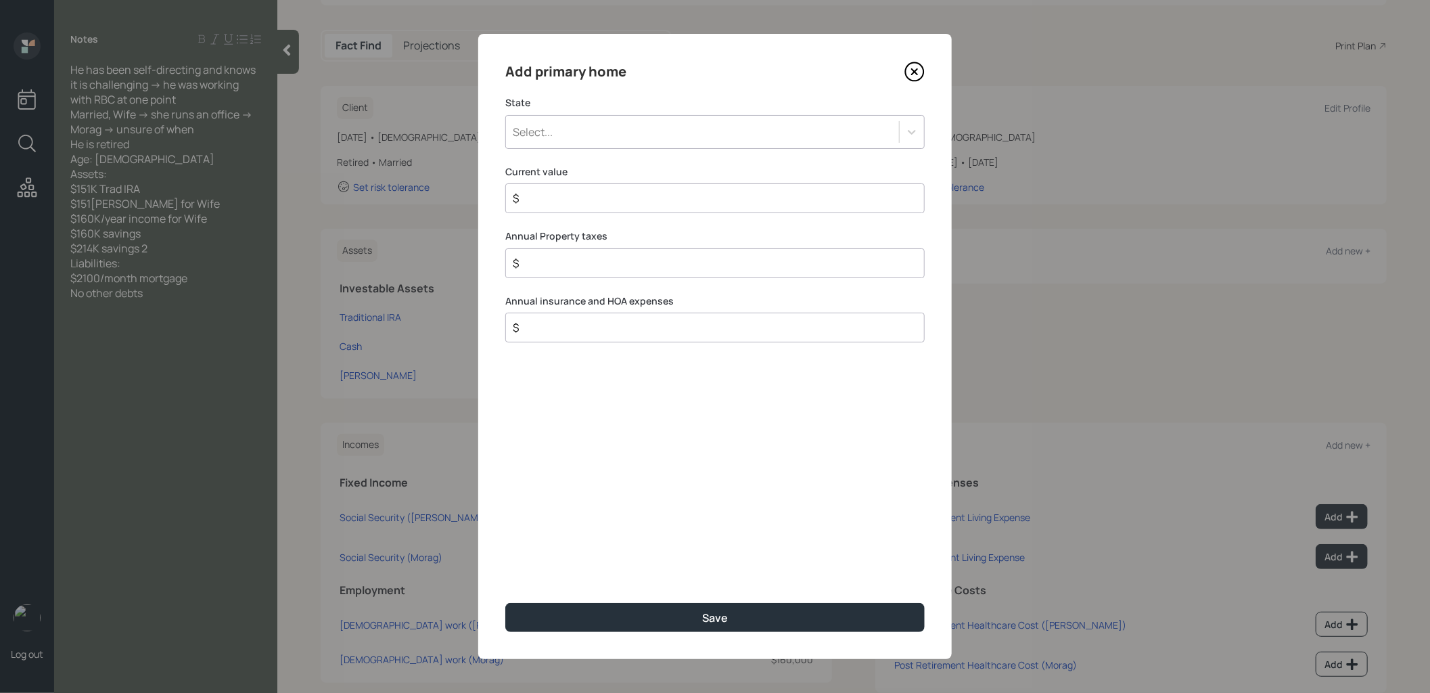
click at [715, 133] on div "Select..." at bounding box center [702, 131] width 393 height 23
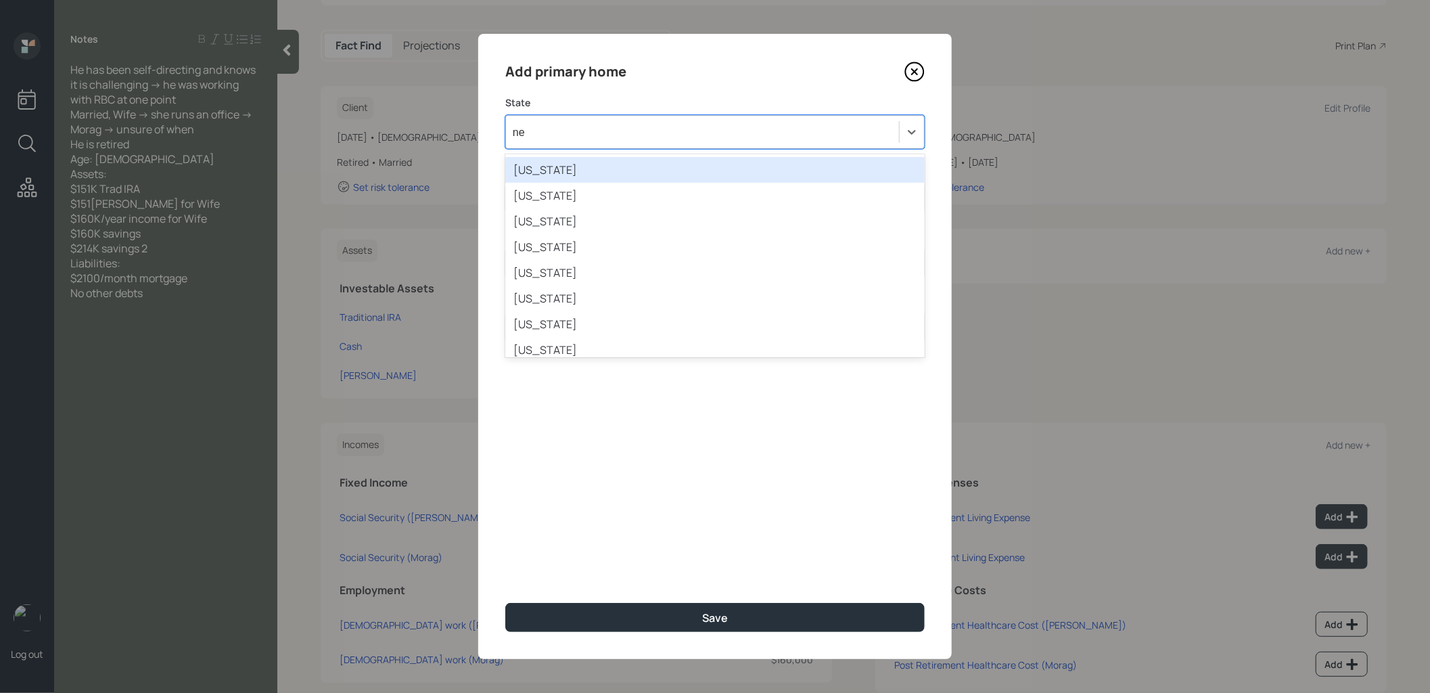
type input "nev"
click at [679, 162] on div "[US_STATE]" at bounding box center [715, 170] width 420 height 26
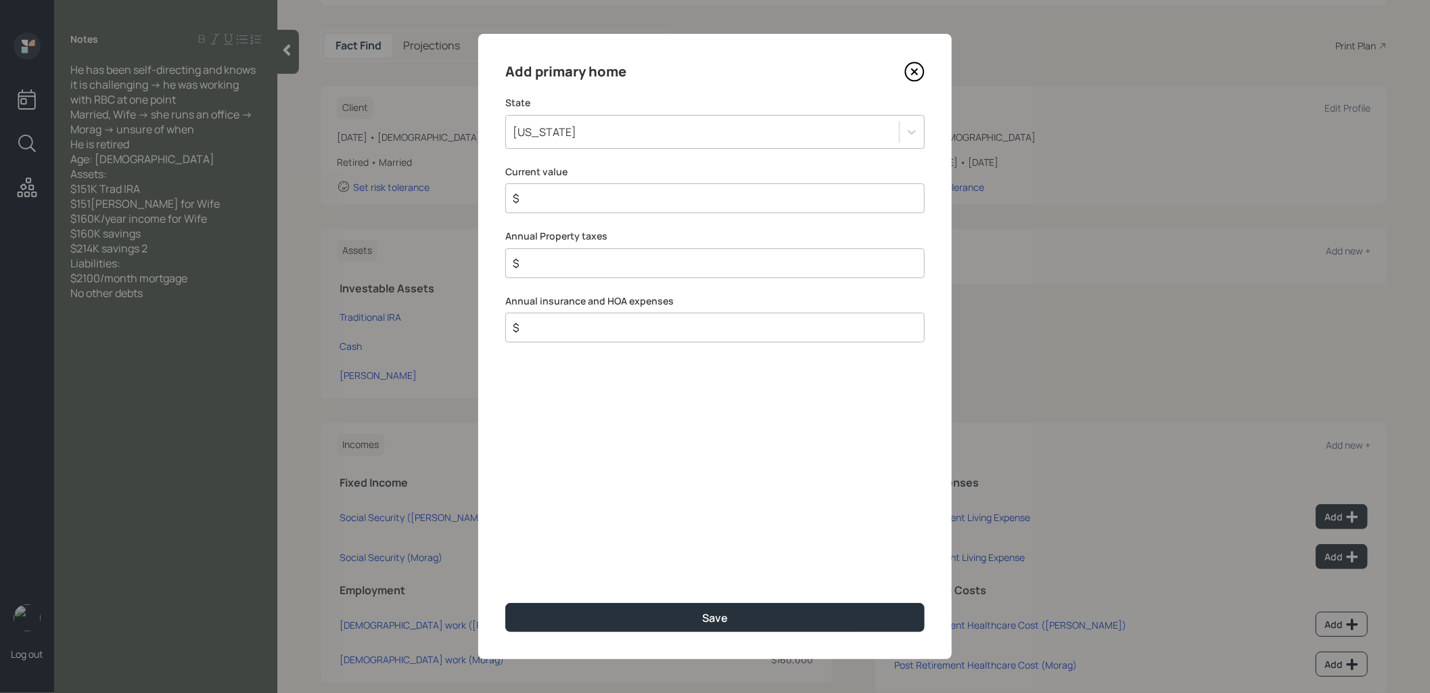
click at [750, 203] on input "$" at bounding box center [710, 198] width 397 height 16
type input "$ 1"
click at [687, 619] on button "Save" at bounding box center [715, 617] width 420 height 29
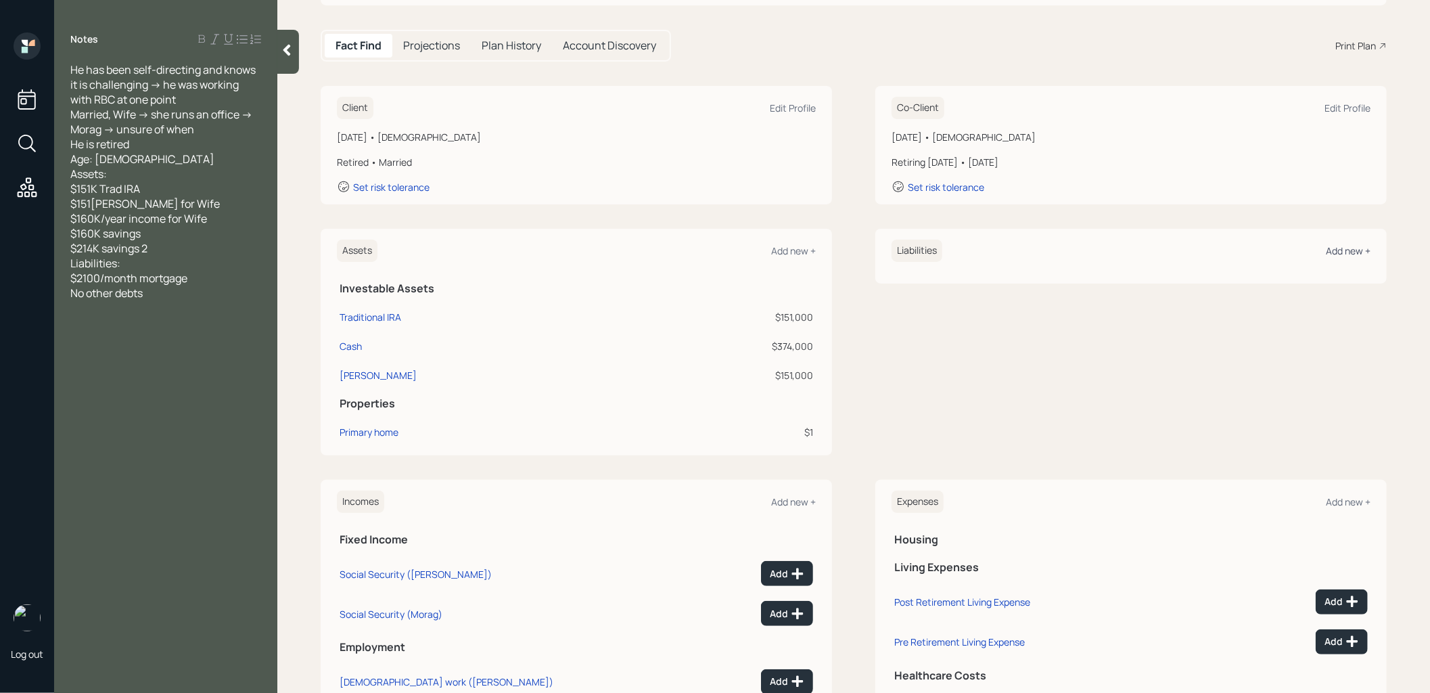
click at [1335, 256] on div "Add new +" at bounding box center [1348, 250] width 45 height 13
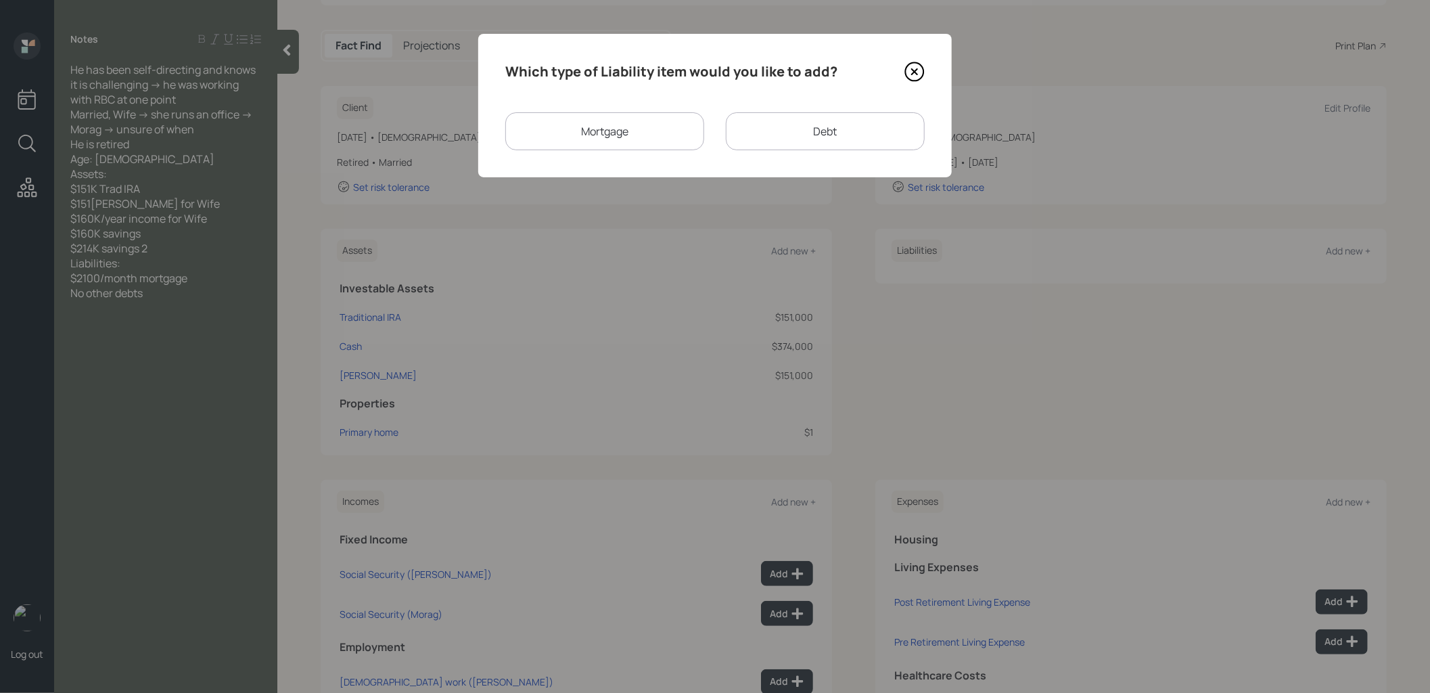
click at [641, 137] on div "Mortgage" at bounding box center [604, 131] width 199 height 38
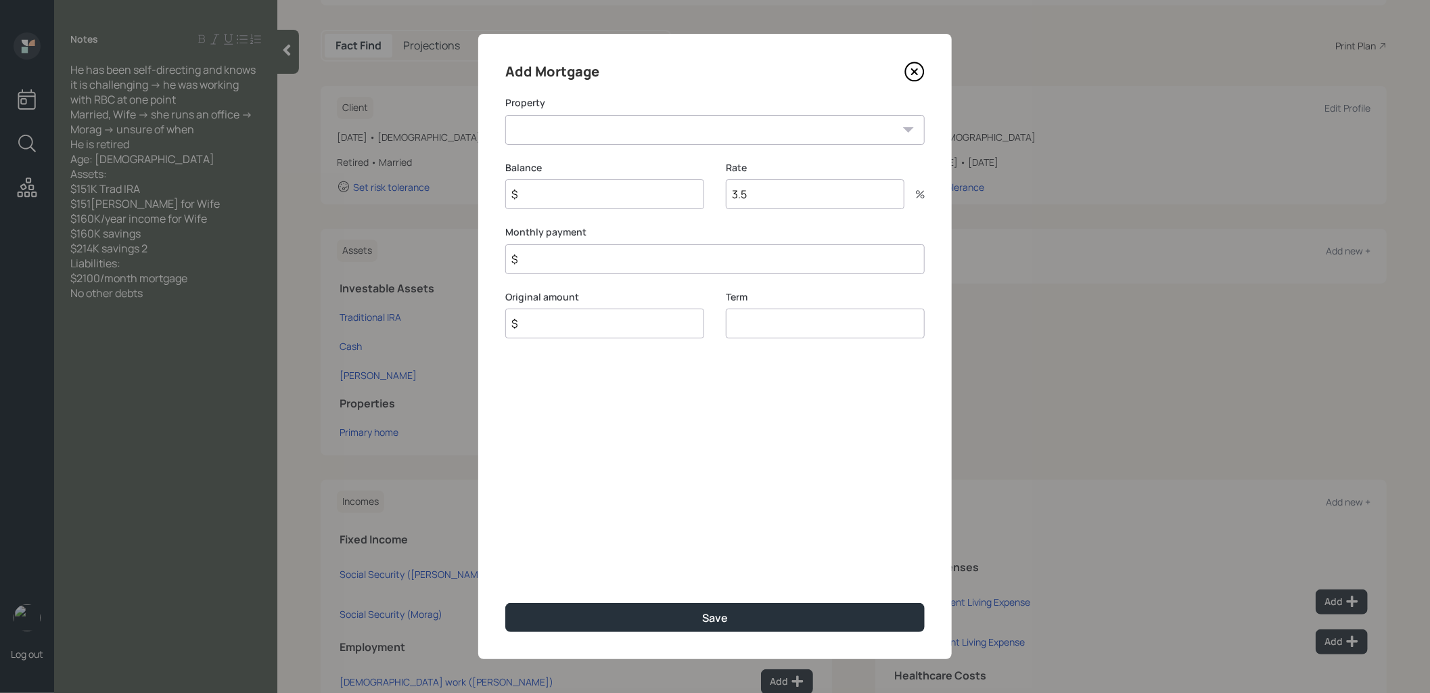
click at [632, 126] on select "NV Primary home" at bounding box center [715, 130] width 420 height 30
select select "3d53fb9b-573b-4d95-97af-b7698a9e4ec6"
click at [505, 115] on select "NV Primary home" at bounding box center [715, 130] width 420 height 30
click at [621, 191] on input "$" at bounding box center [604, 194] width 199 height 30
type input "$ 1"
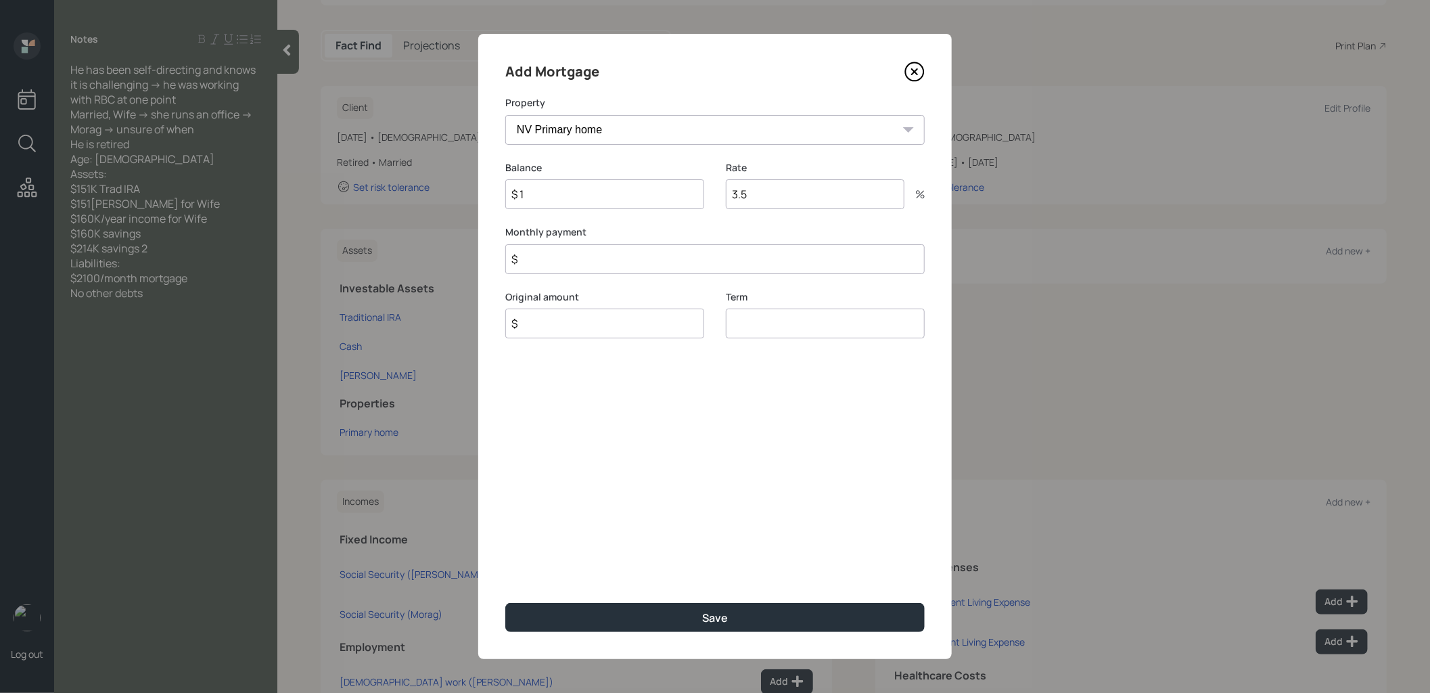
click at [603, 264] on input "$" at bounding box center [715, 259] width 420 height 30
type input "$ 2,100"
click at [583, 321] on input "$" at bounding box center [604, 324] width 199 height 30
type input "$ 1"
click at [758, 326] on input "number" at bounding box center [825, 324] width 199 height 30
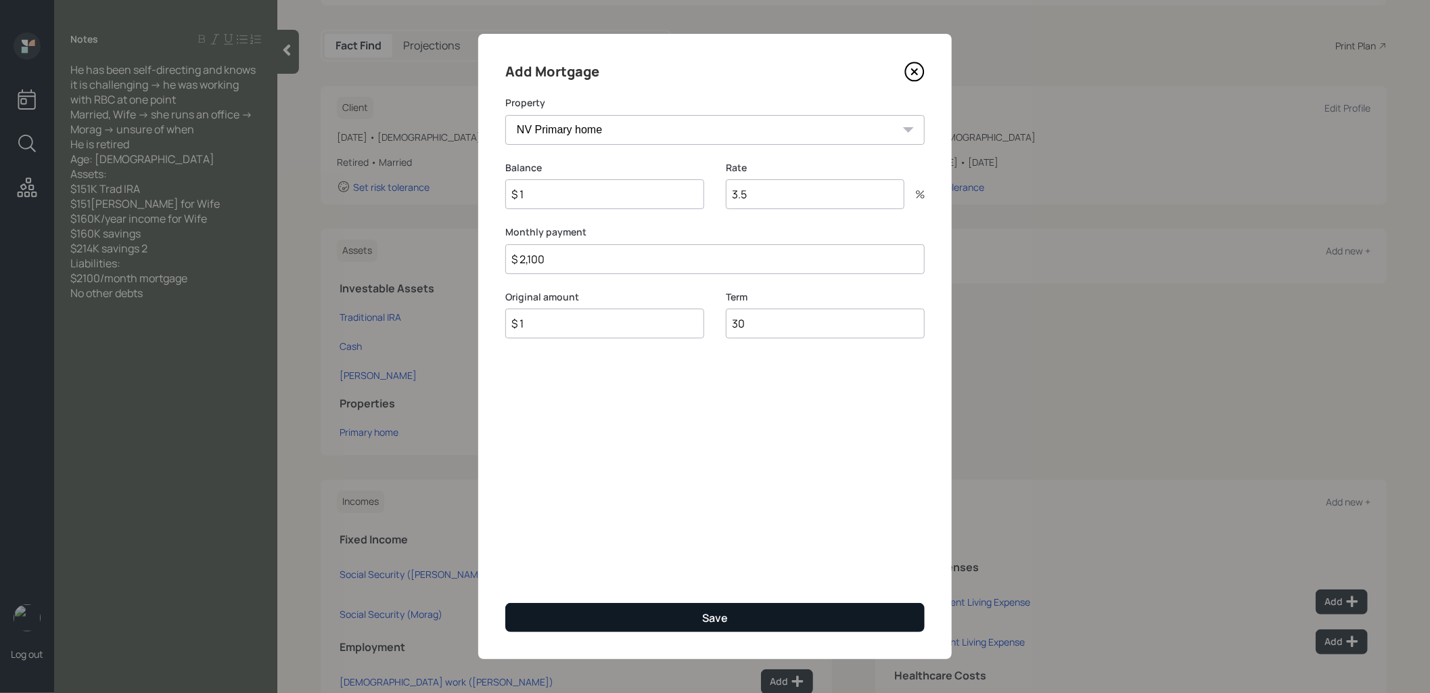
type input "30"
click at [687, 624] on button "Save" at bounding box center [715, 617] width 420 height 29
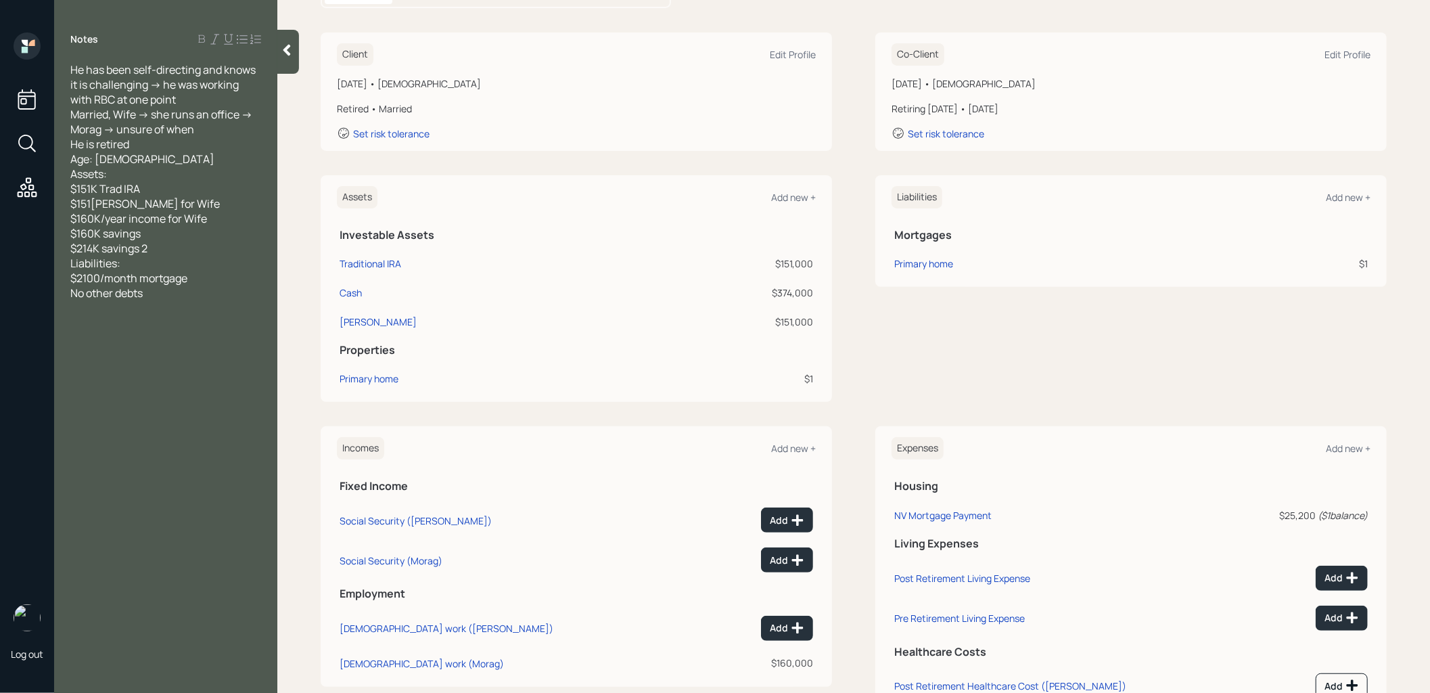
scroll to position [217, 0]
